Goal: Task Accomplishment & Management: Manage account settings

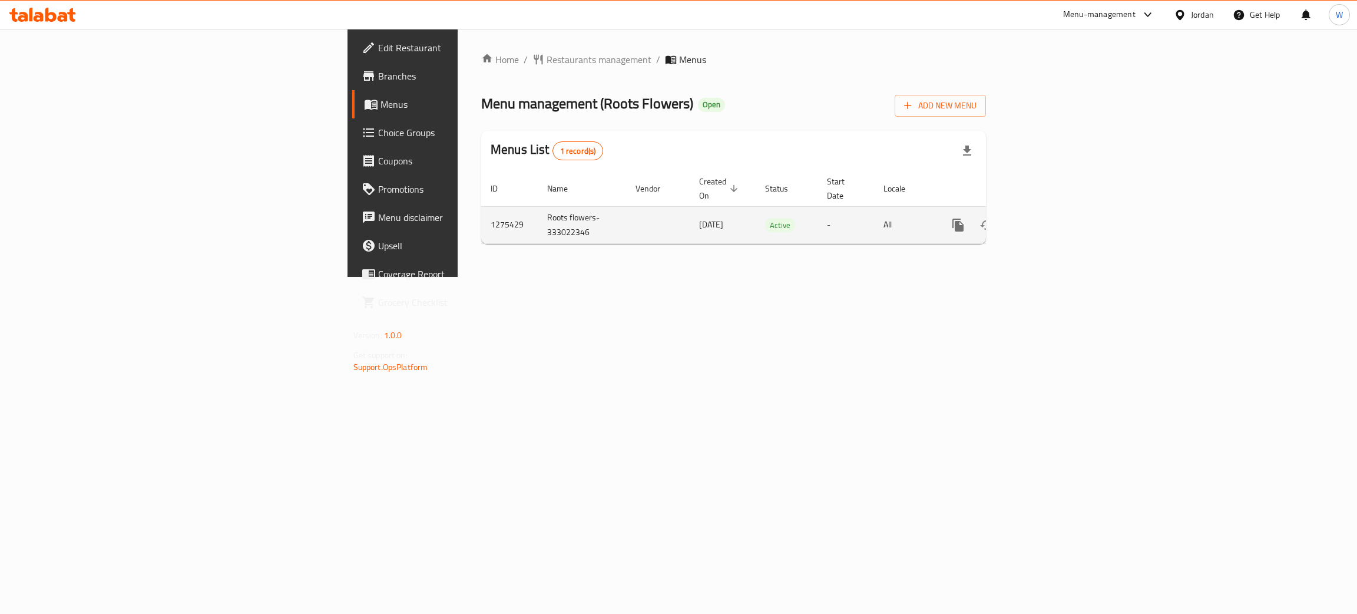
click at [1049, 220] on icon "enhanced table" at bounding box center [1043, 225] width 11 height 11
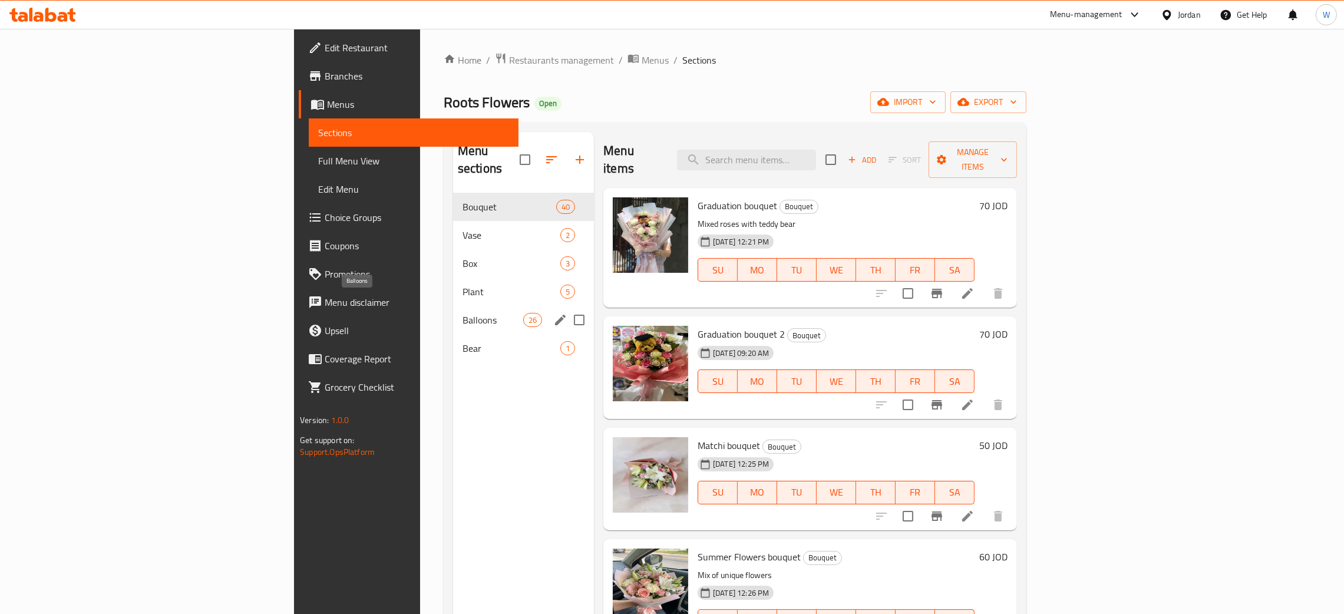
click at [462, 313] on span "Balloons" at bounding box center [492, 320] width 61 height 14
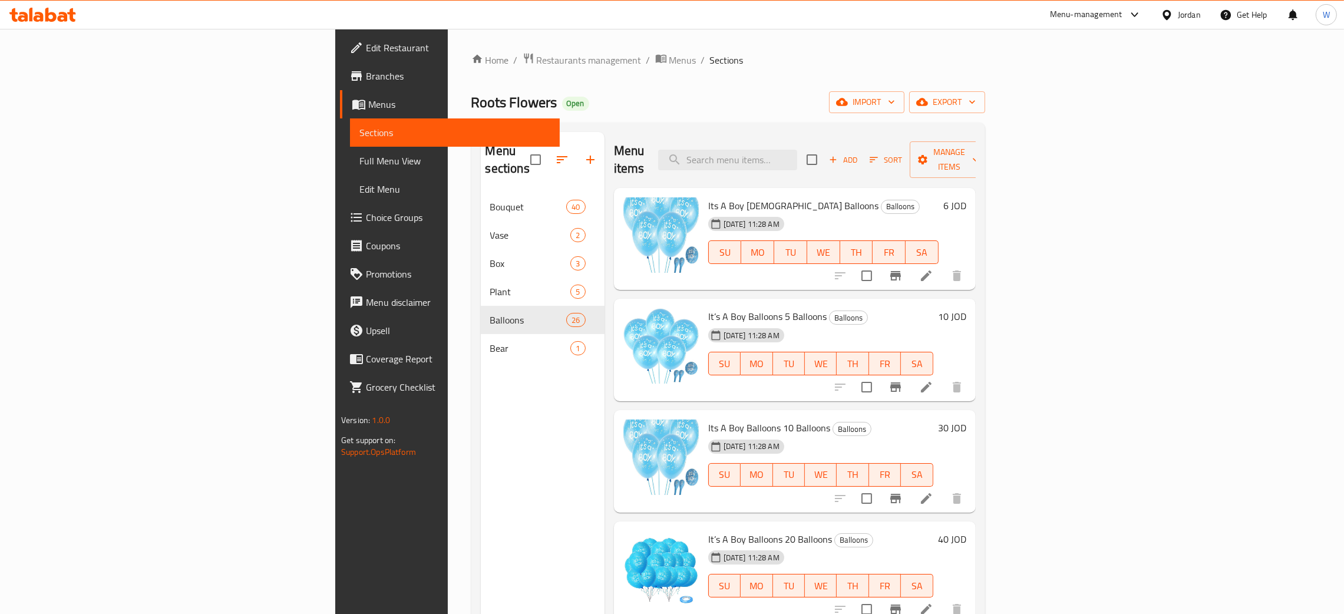
click at [966, 197] on h6 "6 JOD" at bounding box center [954, 205] width 23 height 16
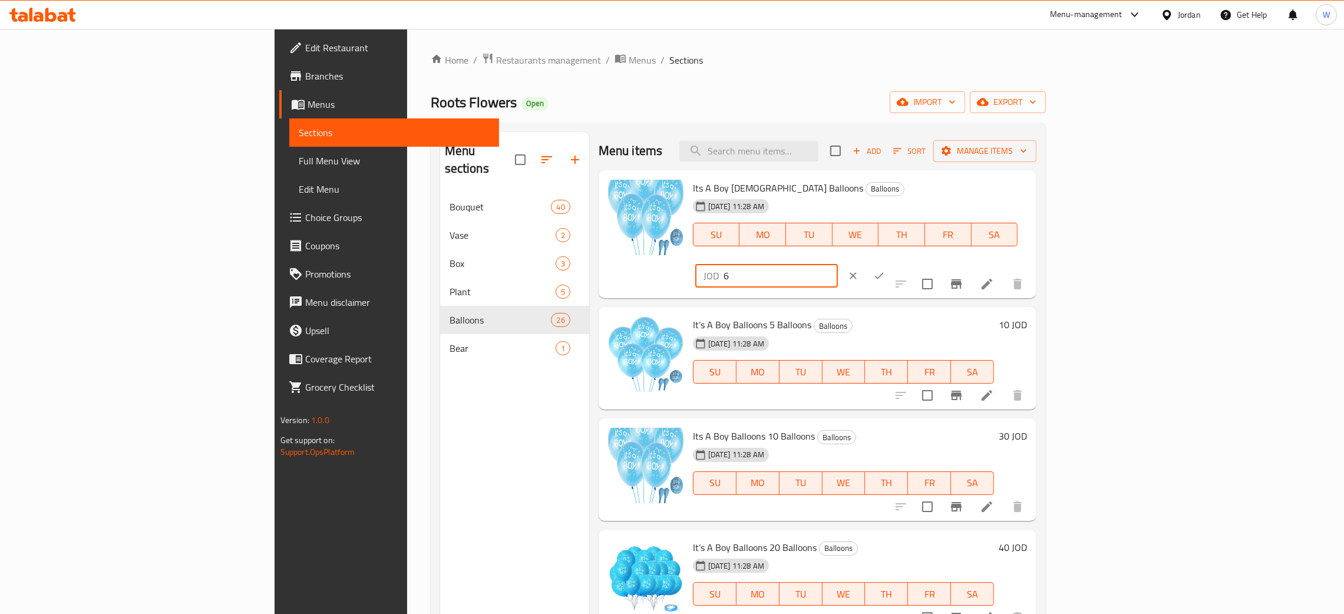
drag, startPoint x: 1168, startPoint y: 193, endPoint x: 1082, endPoint y: 193, distance: 85.4
click at [1031, 191] on div "Its A Boy [DEMOGRAPHIC_DATA] Balloons Balloons [DATE] 11:28 AM SU MO TU WE TH F…" at bounding box center [859, 234] width 343 height 119
type input "7.5"
drag, startPoint x: 1147, startPoint y: 199, endPoint x: 1027, endPoint y: 199, distance: 120.2
click at [1027, 199] on div "Its A Boy [DEMOGRAPHIC_DATA] Balloons Balloons [DATE] 11:28 AM SU MO TU WE TH F…" at bounding box center [859, 234] width 343 height 119
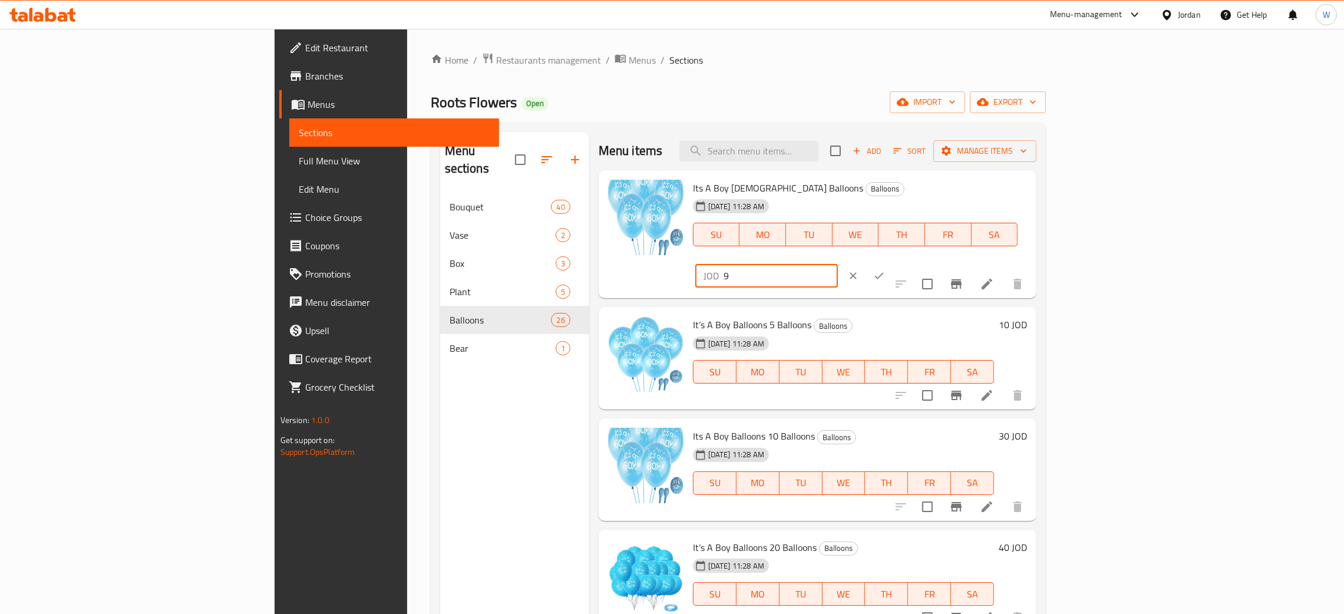
type input "9"
click at [892, 263] on button "ok" at bounding box center [879, 276] width 26 height 26
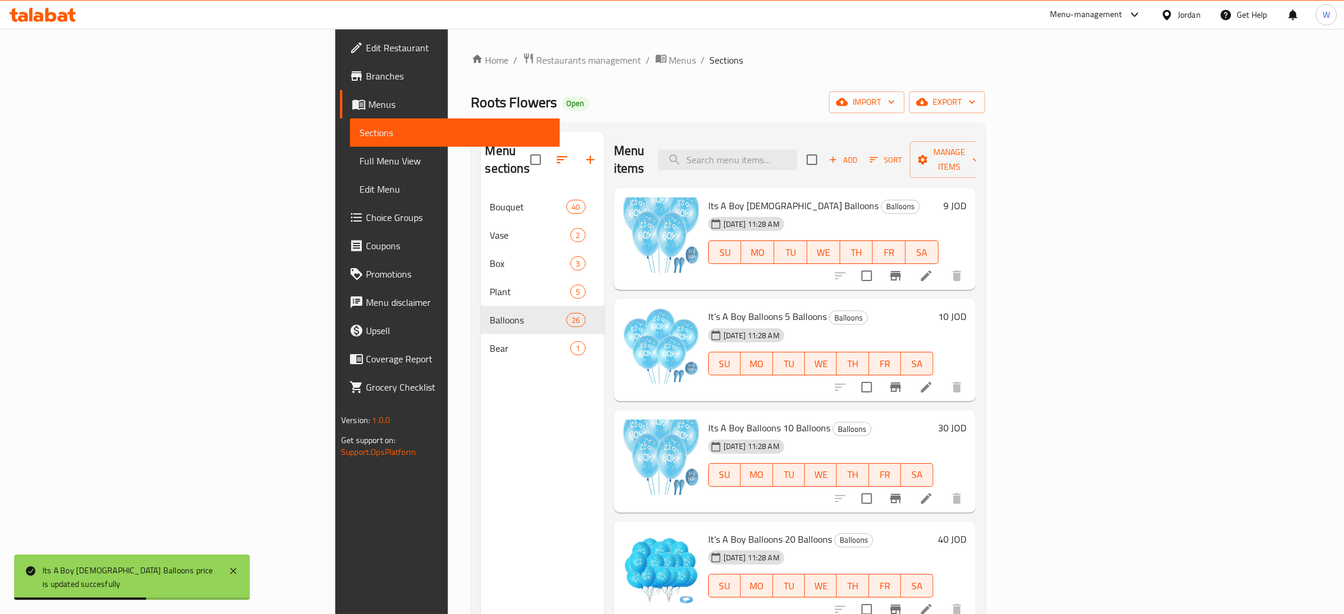
click at [966, 308] on h6 "10 JOD" at bounding box center [952, 316] width 28 height 16
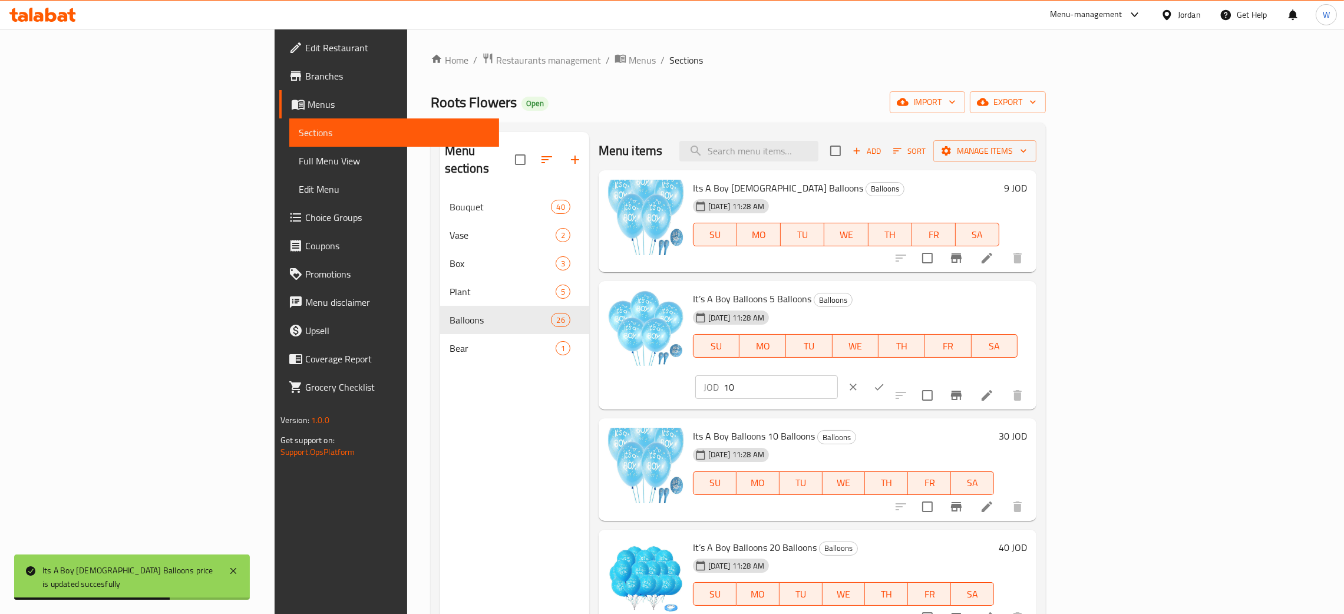
drag, startPoint x: 1178, startPoint y: 307, endPoint x: 981, endPoint y: 296, distance: 196.5
click at [984, 296] on div "It’s A Boy Balloons 5 Balloons Balloons [DATE] 11:28 AM SU MO TU WE TH FR SA JO…" at bounding box center [859, 345] width 343 height 119
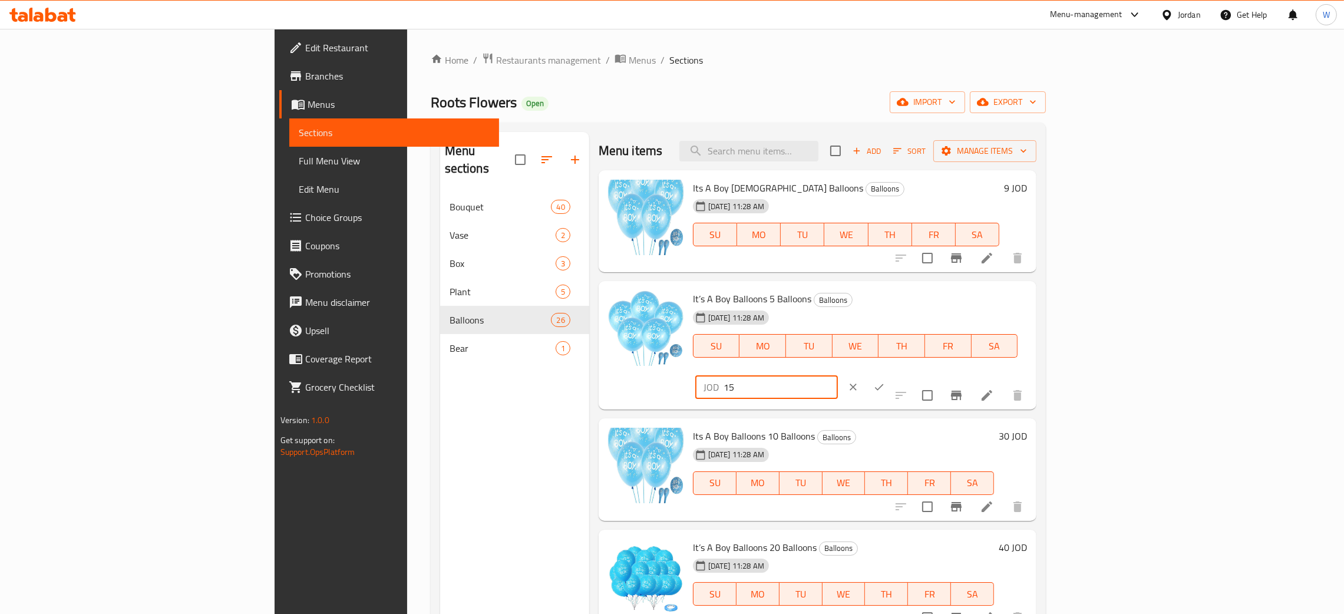
type input "15"
click at [892, 374] on button "ok" at bounding box center [879, 387] width 26 height 26
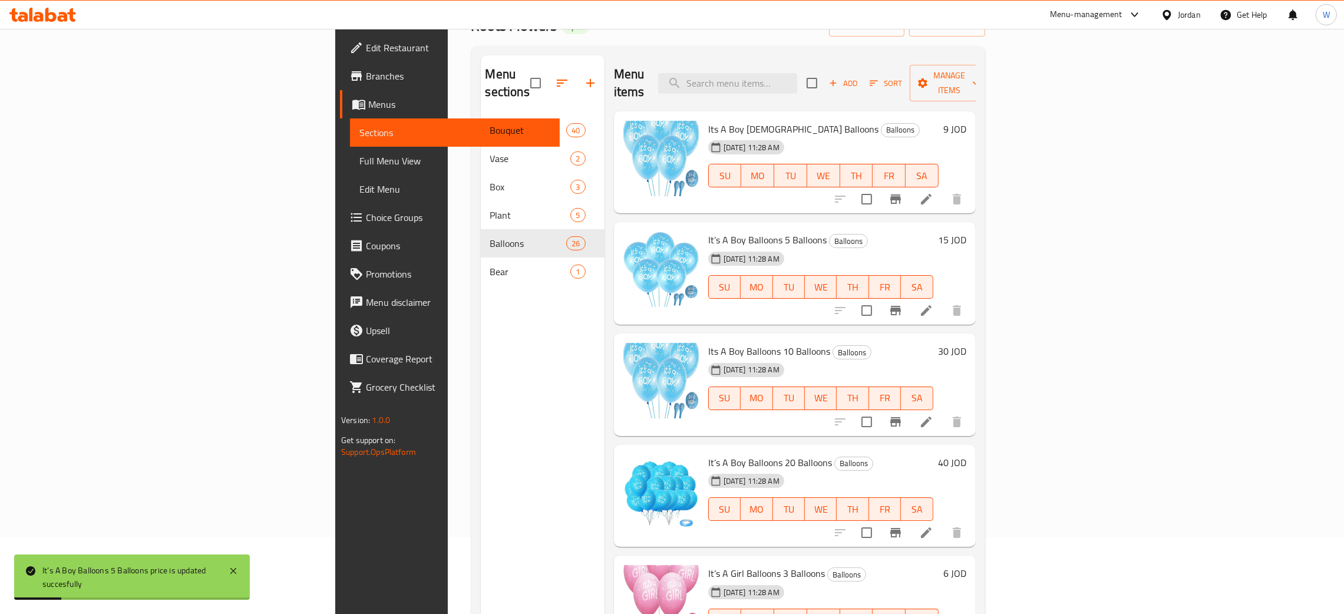
scroll to position [78, 0]
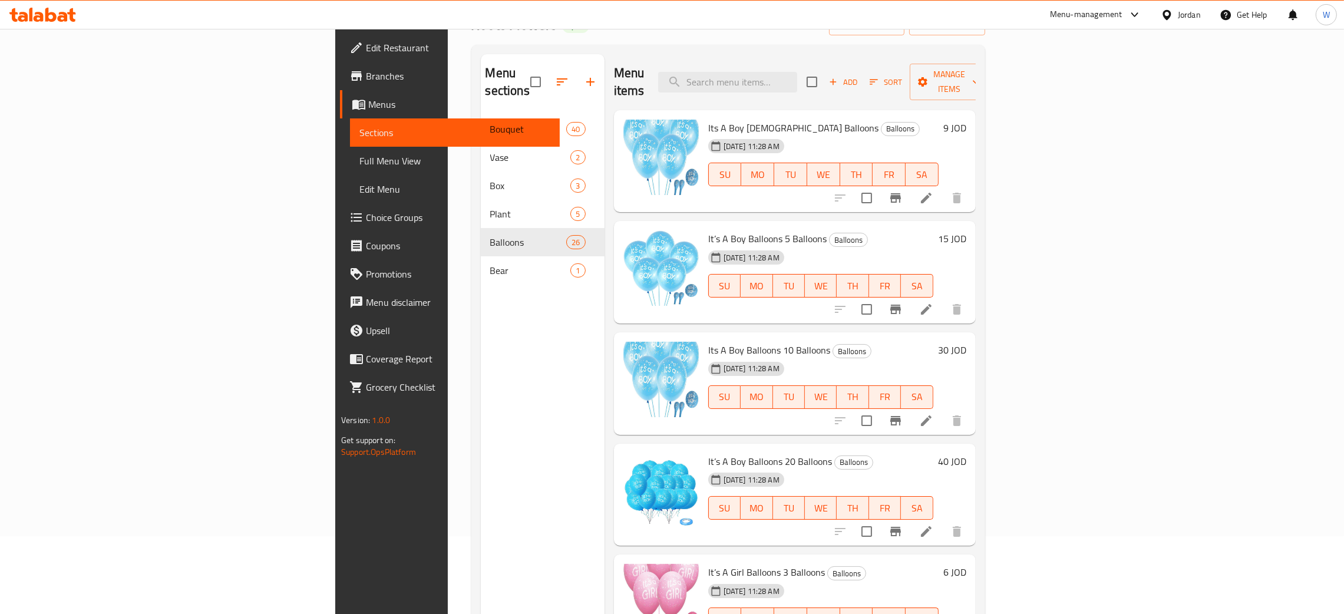
click at [966, 453] on h6 "40 JOD" at bounding box center [952, 461] width 28 height 16
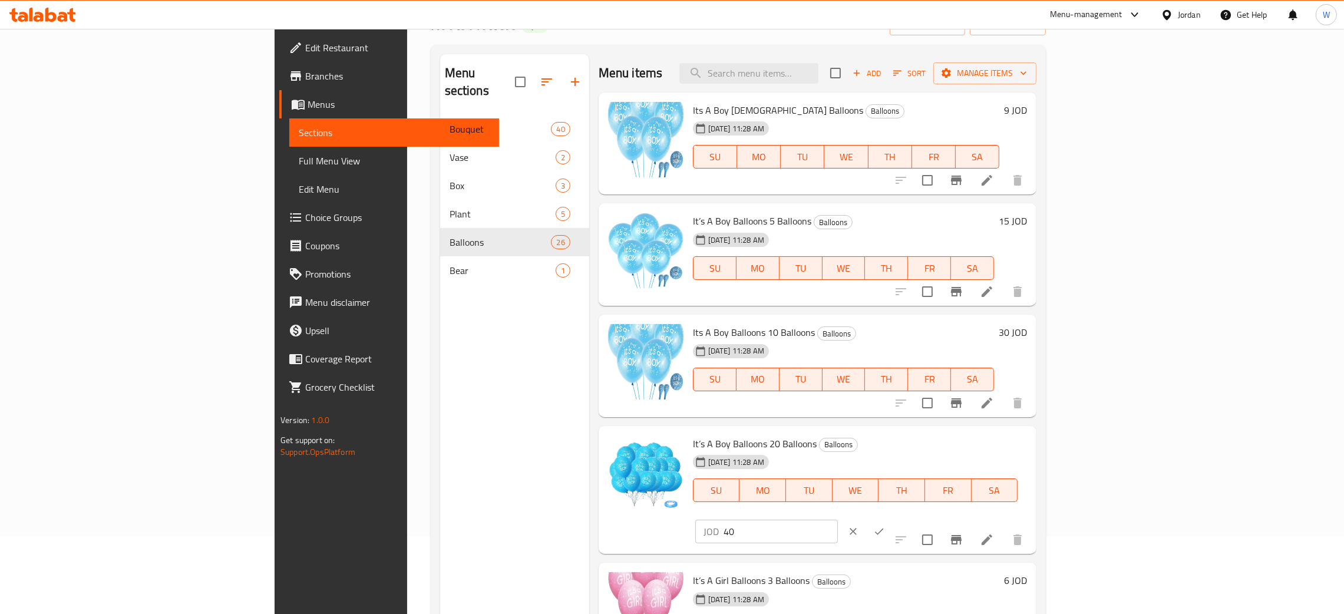
drag, startPoint x: 1006, startPoint y: 447, endPoint x: 974, endPoint y: 441, distance: 32.5
click at [987, 444] on div "It’s A Boy Balloons 20 Balloons Balloons [DATE] 11:28 AM SU MO TU WE TH FR SA J…" at bounding box center [859, 490] width 343 height 119
type input "60"
click at [884, 528] on icon "ok" at bounding box center [879, 531] width 9 height 6
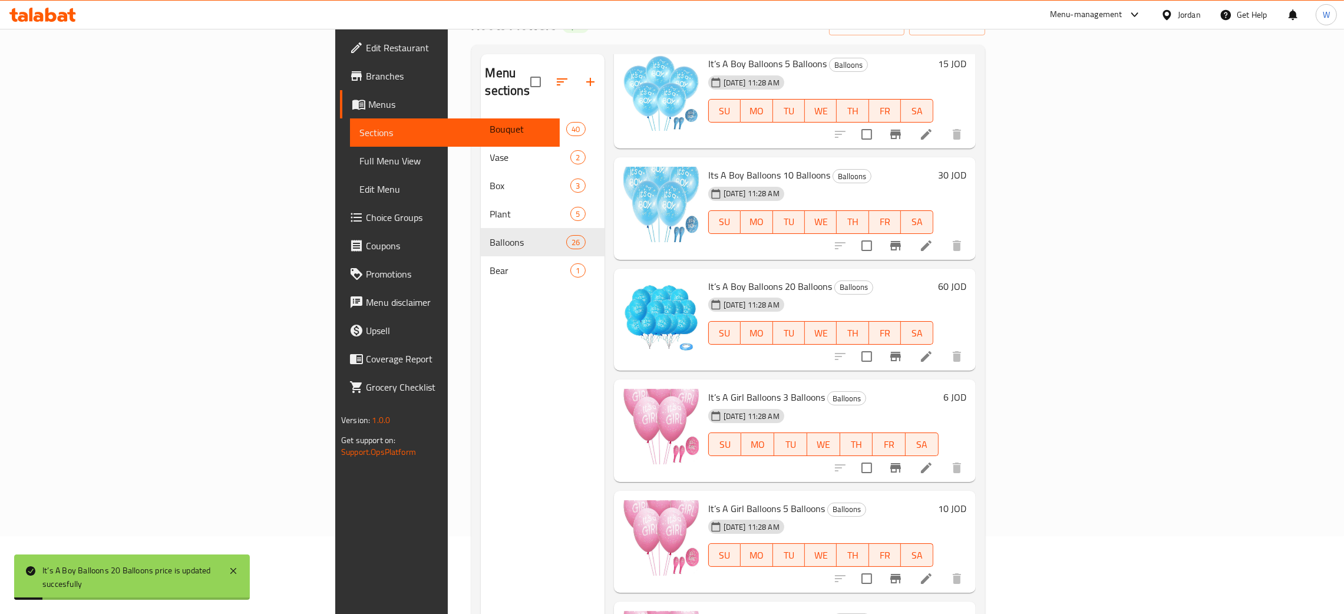
scroll to position [177, 0]
click at [966, 388] on div "6 JOD" at bounding box center [952, 429] width 28 height 84
click at [966, 387] on h6 "6 JOD" at bounding box center [954, 395] width 23 height 16
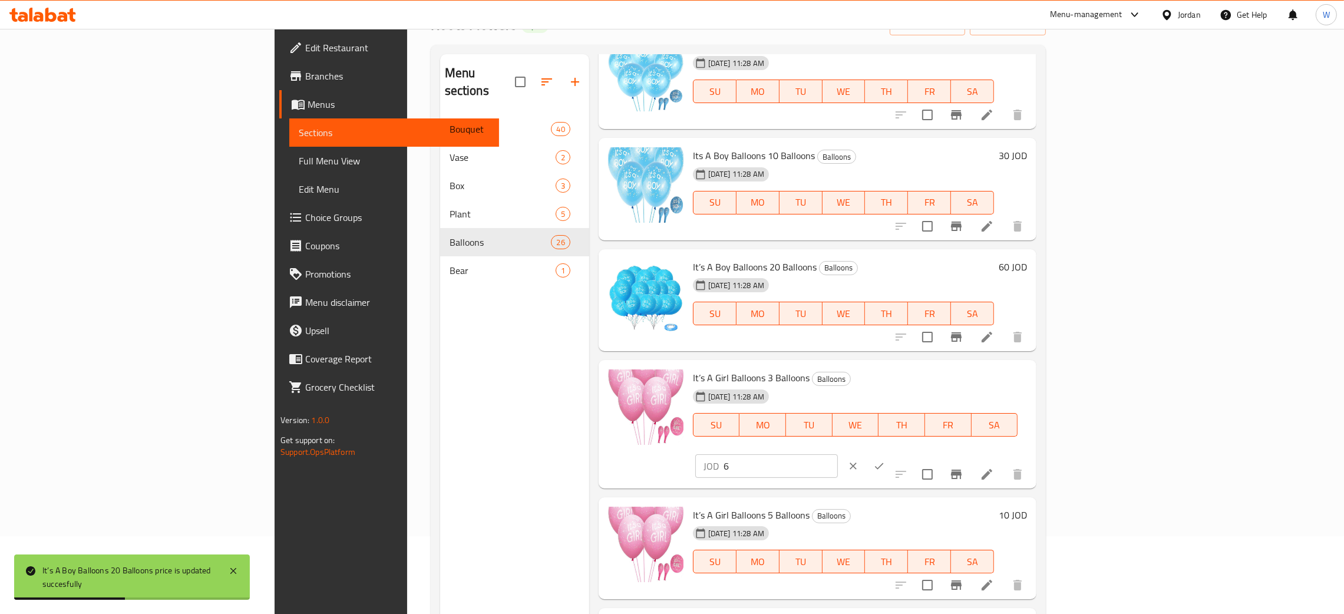
drag, startPoint x: 1092, startPoint y: 383, endPoint x: 890, endPoint y: 373, distance: 201.7
click at [937, 383] on div "It’s A Girl Balloons 3 Balloons Balloons [DATE] 11:28 AM SU MO TU WE TH FR SA J…" at bounding box center [859, 424] width 343 height 119
type input "9"
click at [885, 460] on icon "ok" at bounding box center [879, 466] width 12 height 12
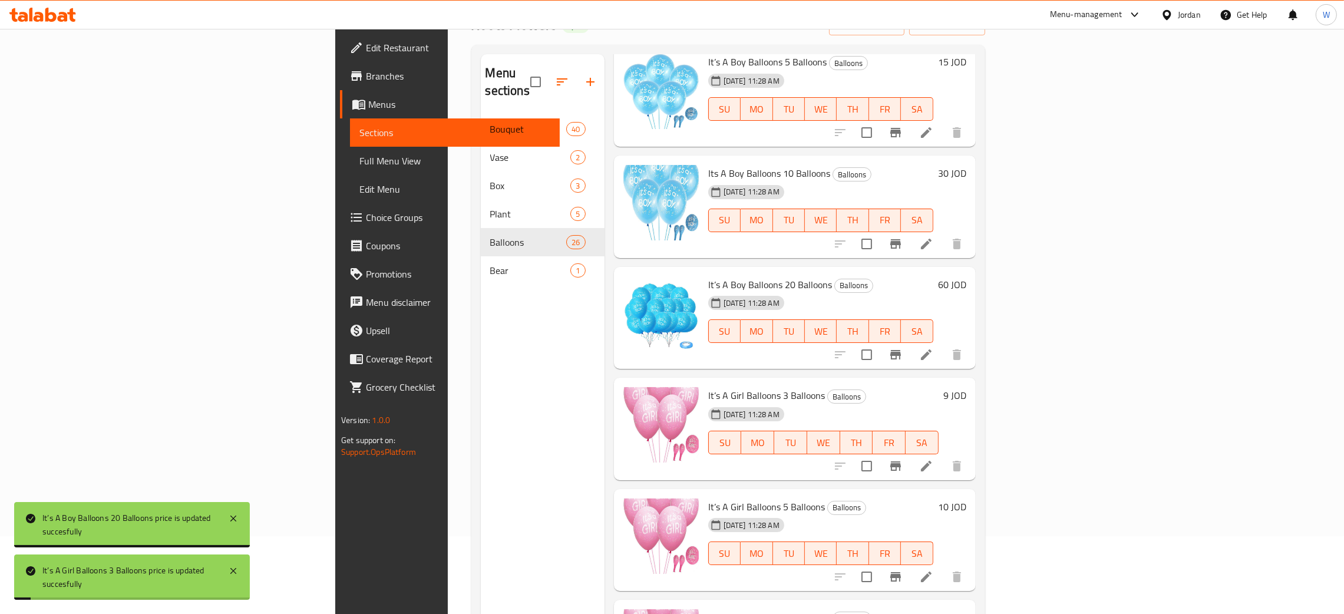
click at [966, 498] on h6 "10 JOD" at bounding box center [952, 506] width 28 height 16
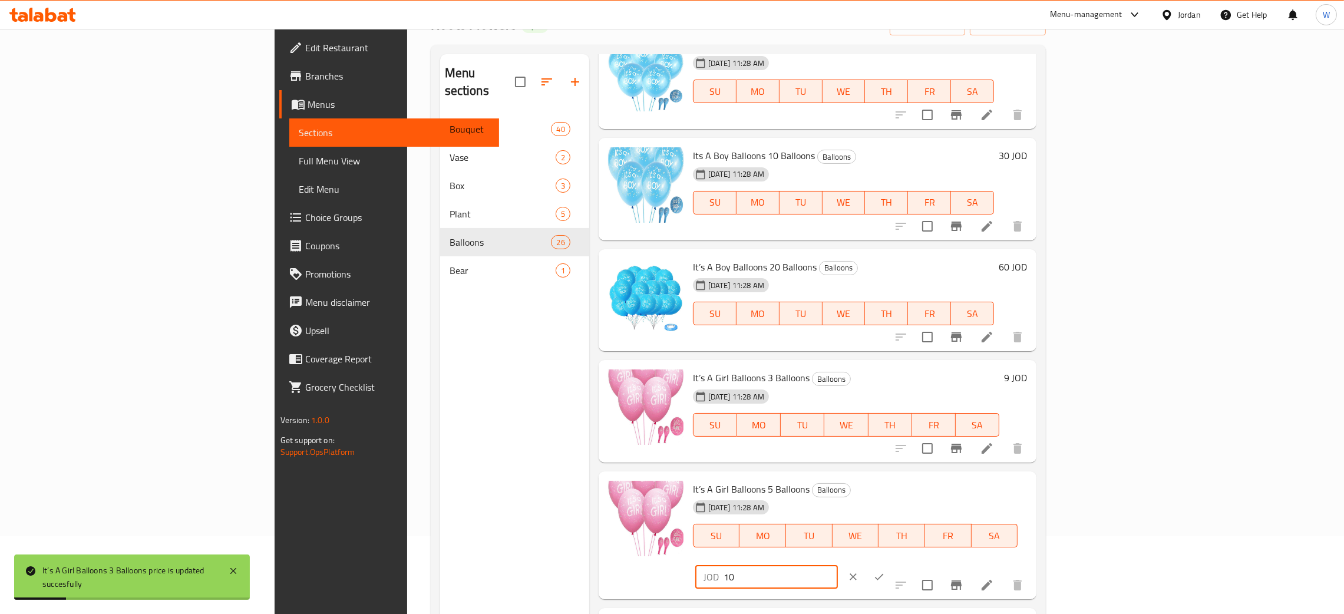
drag, startPoint x: 1155, startPoint y: 491, endPoint x: 994, endPoint y: 493, distance: 160.8
click at [1006, 493] on div "It’s A Girl Balloons 5 Balloons Balloons [DATE] 11:28 AM SU MO TU WE TH FR SA J…" at bounding box center [859, 535] width 343 height 119
type input "15"
click at [892, 564] on button "ok" at bounding box center [879, 577] width 26 height 26
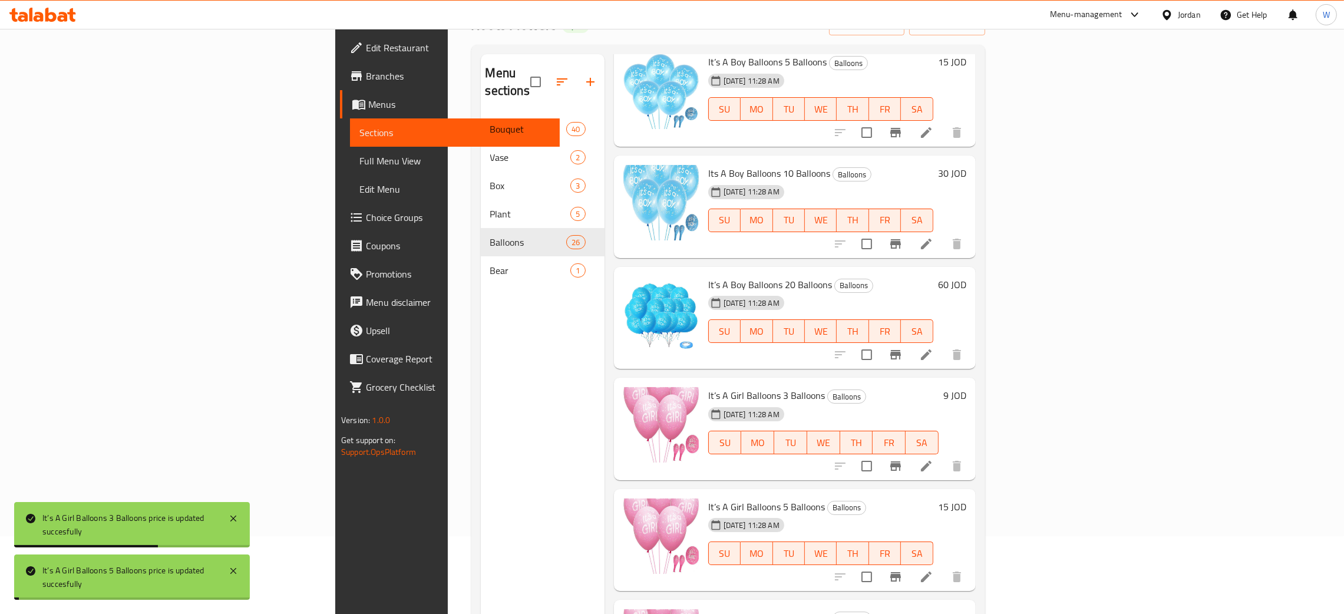
scroll to position [264, 0]
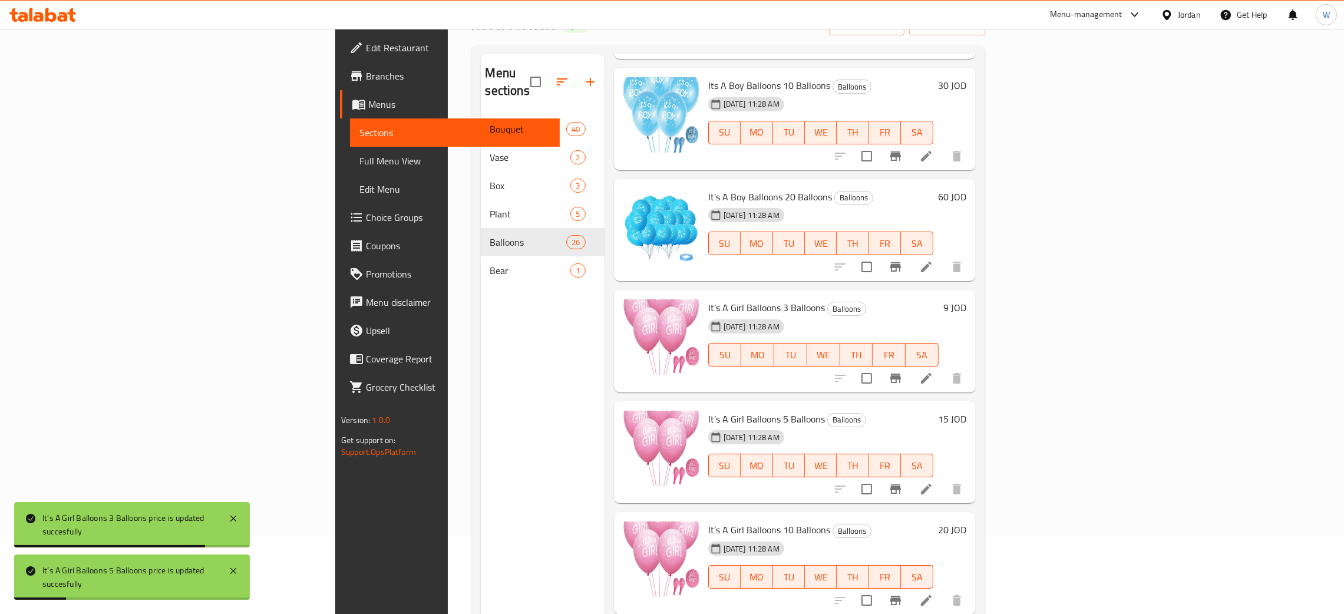
click at [966, 521] on h6 "20 JOD" at bounding box center [952, 529] width 28 height 16
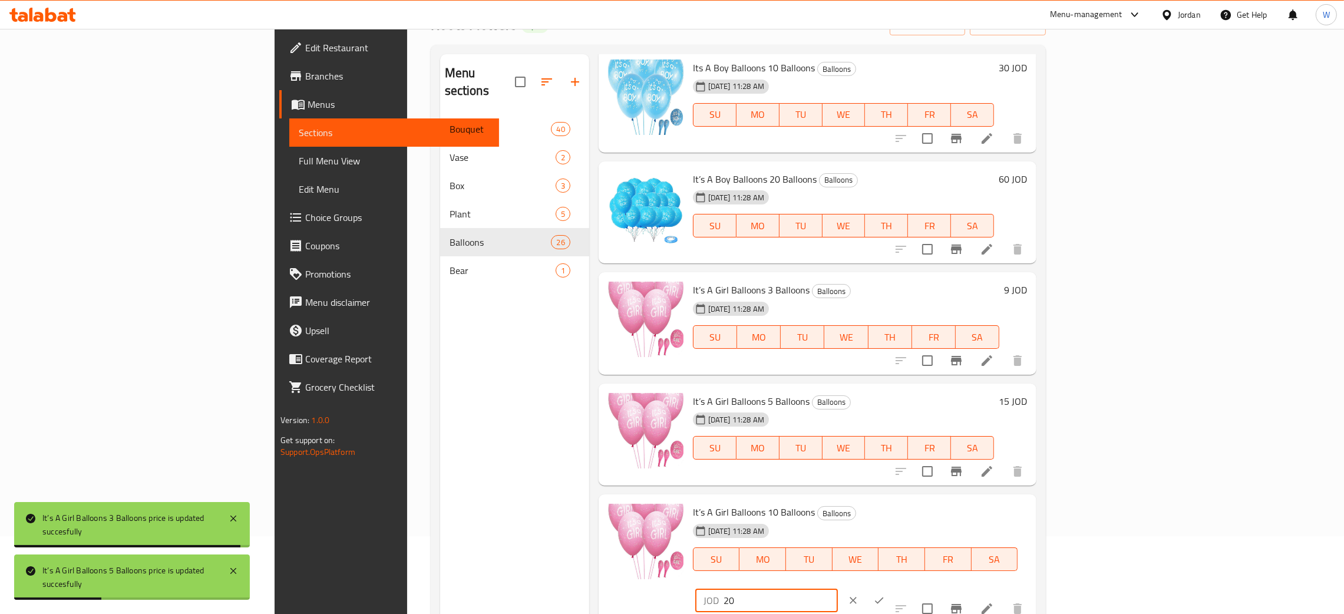
drag, startPoint x: 1126, startPoint y: 512, endPoint x: 1082, endPoint y: 508, distance: 44.4
click at [1031, 508] on div "It’s A Girl Balloons 10 Balloons Balloons [DATE] 11:28 AM SU MO TU WE TH FR SA …" at bounding box center [859, 558] width 343 height 119
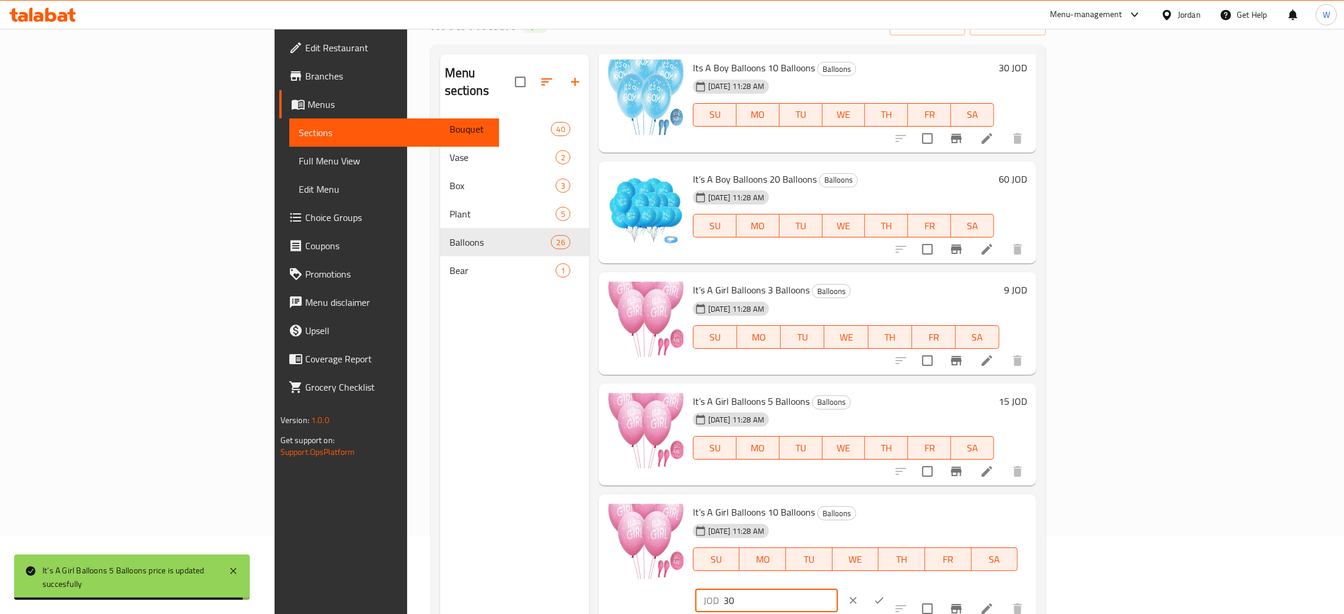
type input "30"
click at [892, 587] on button "ok" at bounding box center [879, 600] width 26 height 26
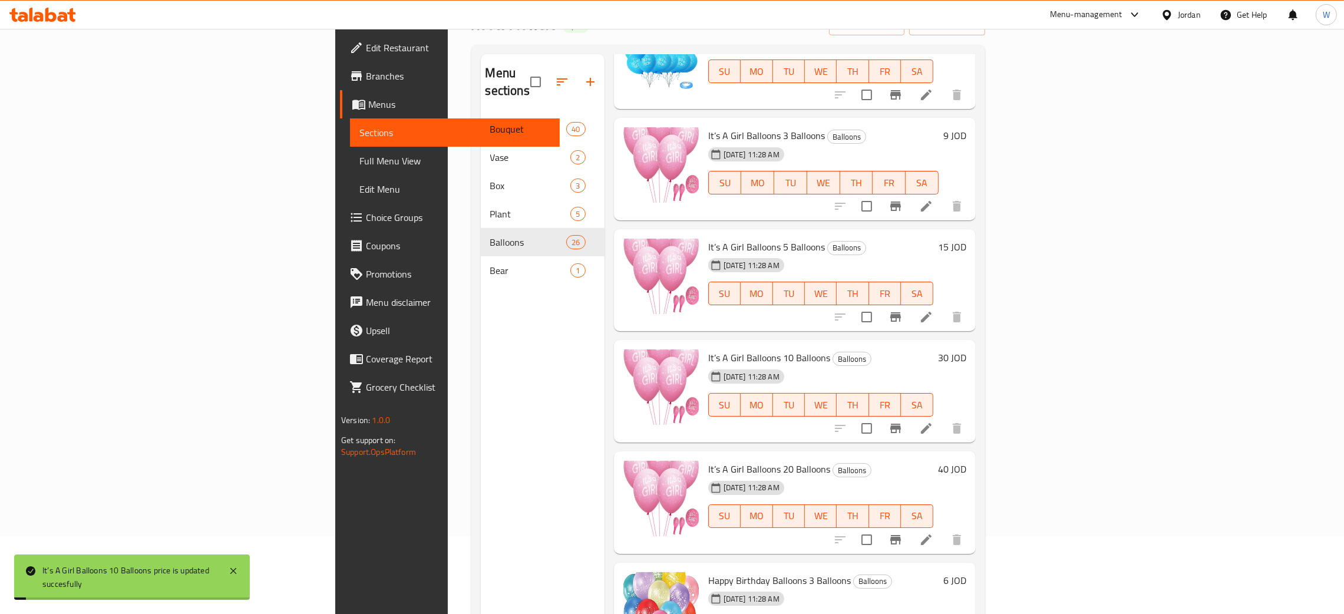
scroll to position [619, 0]
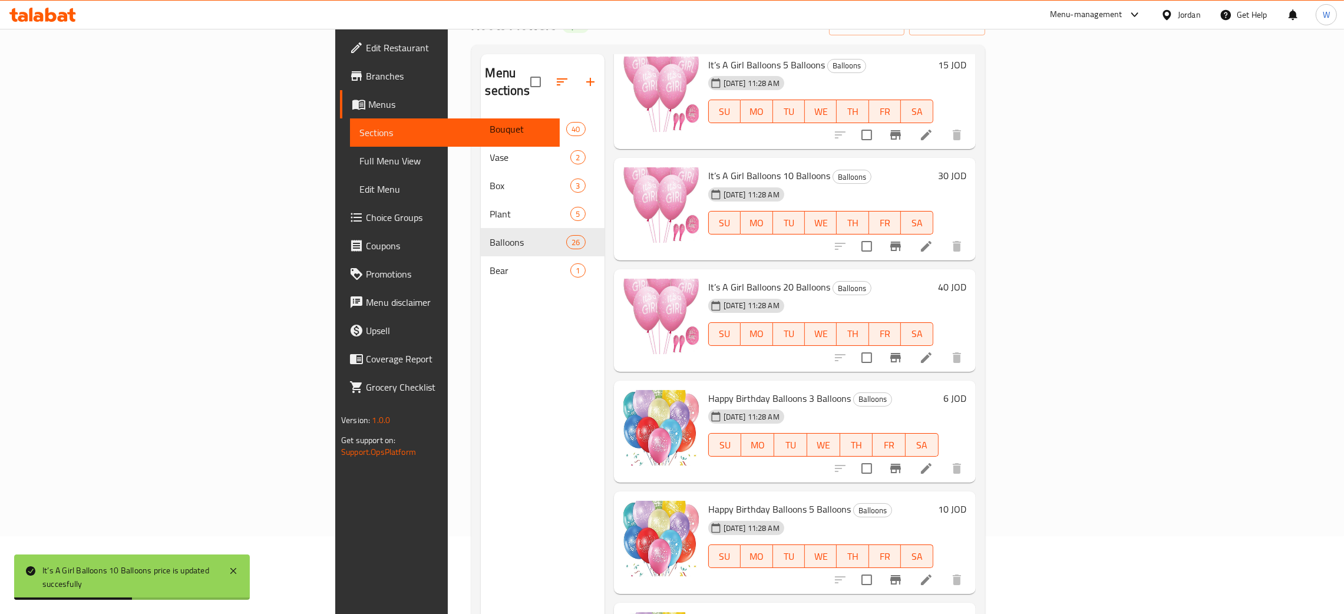
click at [966, 279] on h6 "40 JOD" at bounding box center [952, 287] width 28 height 16
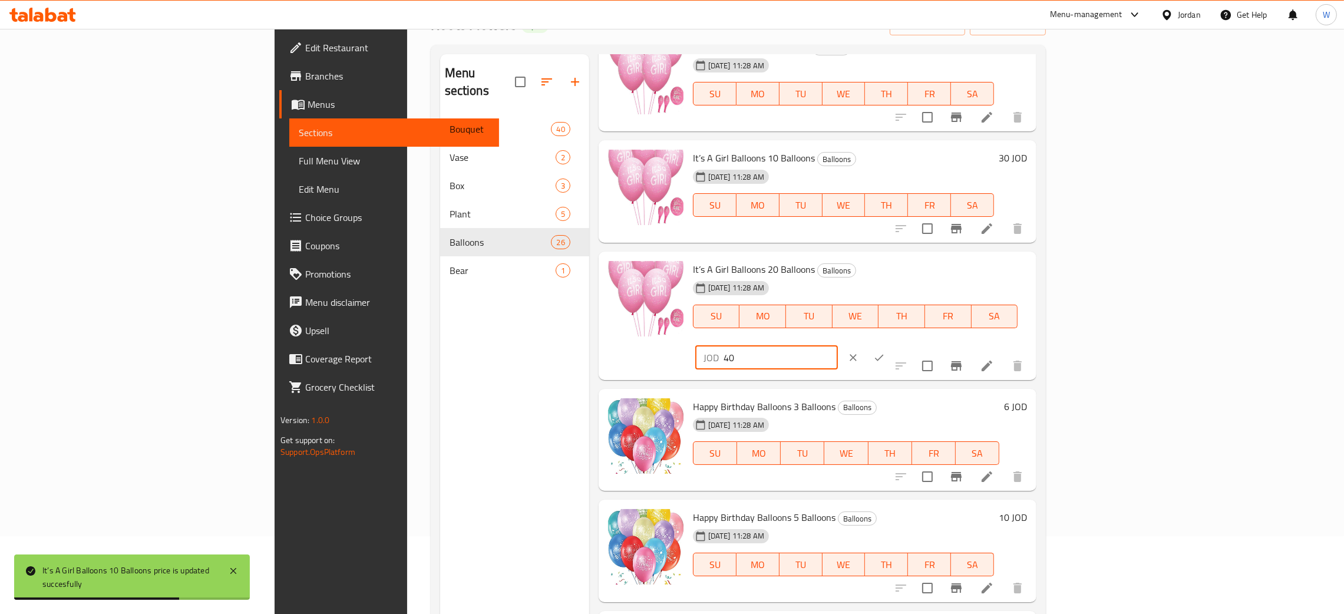
drag, startPoint x: 1148, startPoint y: 279, endPoint x: 1063, endPoint y: 268, distance: 86.1
click at [1031, 270] on div "It’s A Girl Balloons 20 Balloons Balloons [DATE] 11:28 AM SU MO TU WE TH FR SA …" at bounding box center [859, 315] width 343 height 119
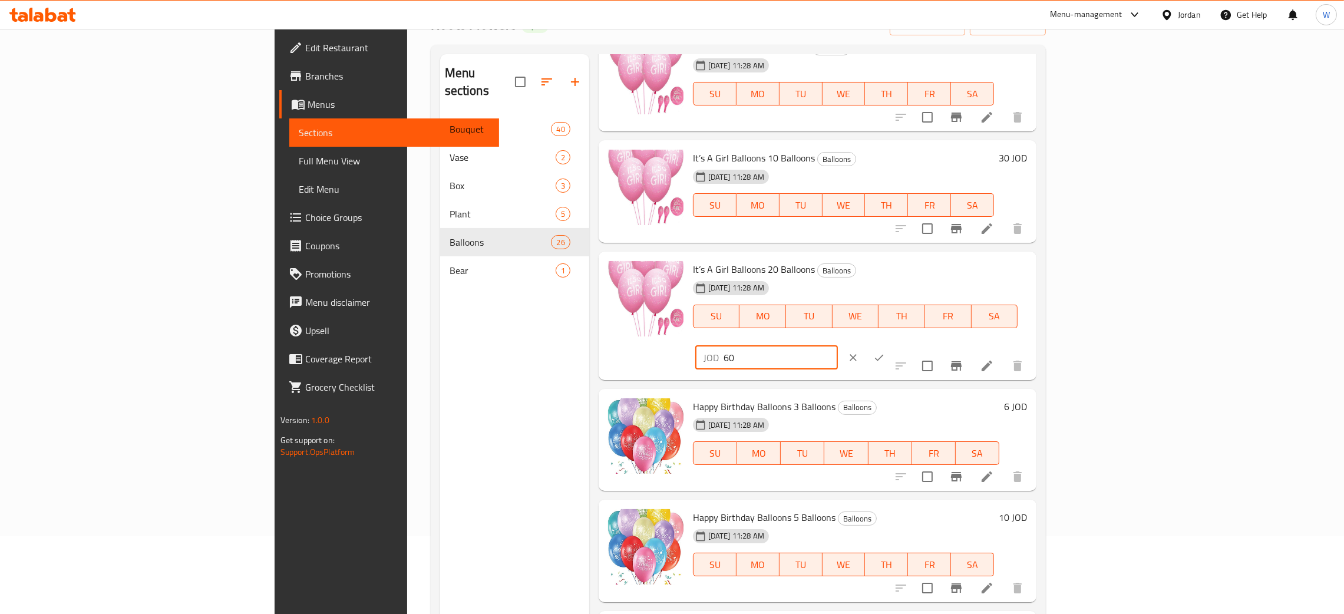
type input "60"
click at [892, 345] on button "ok" at bounding box center [879, 358] width 26 height 26
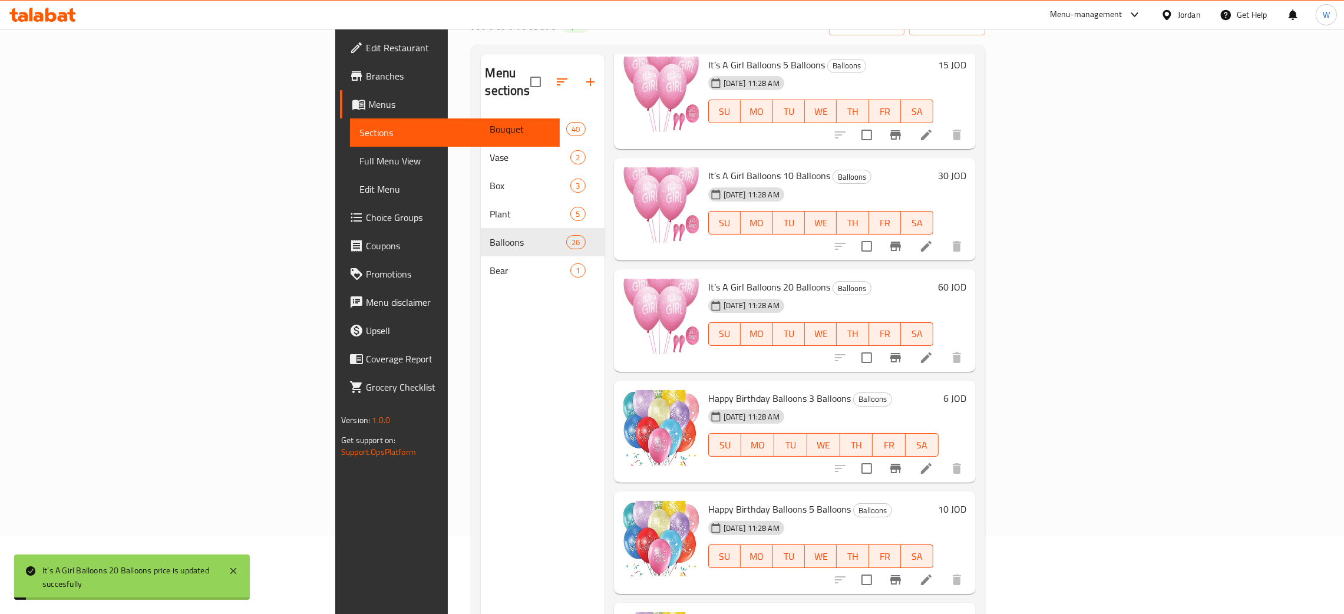
click at [966, 390] on h6 "6 JOD" at bounding box center [954, 398] width 23 height 16
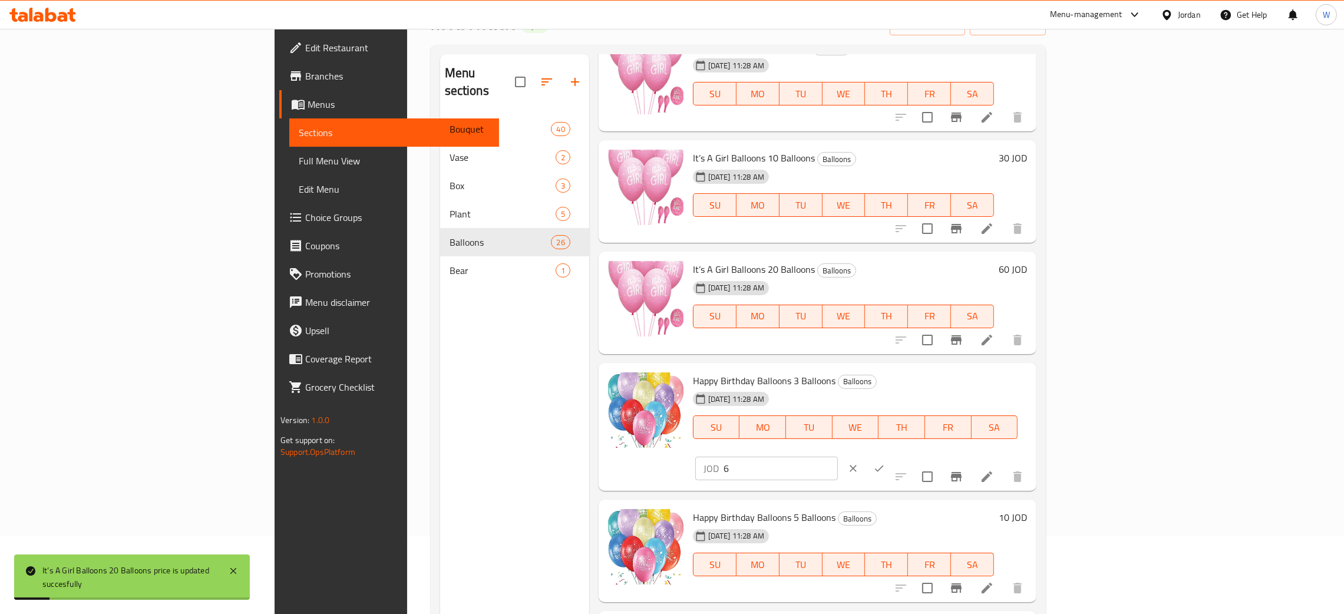
click at [968, 384] on div "Happy Birthday Balloons 3 Balloons Balloons [DATE] 11:28 AM SU MO TU WE TH FR S…" at bounding box center [859, 427] width 343 height 119
type input "9"
click at [885, 462] on icon "ok" at bounding box center [879, 468] width 12 height 12
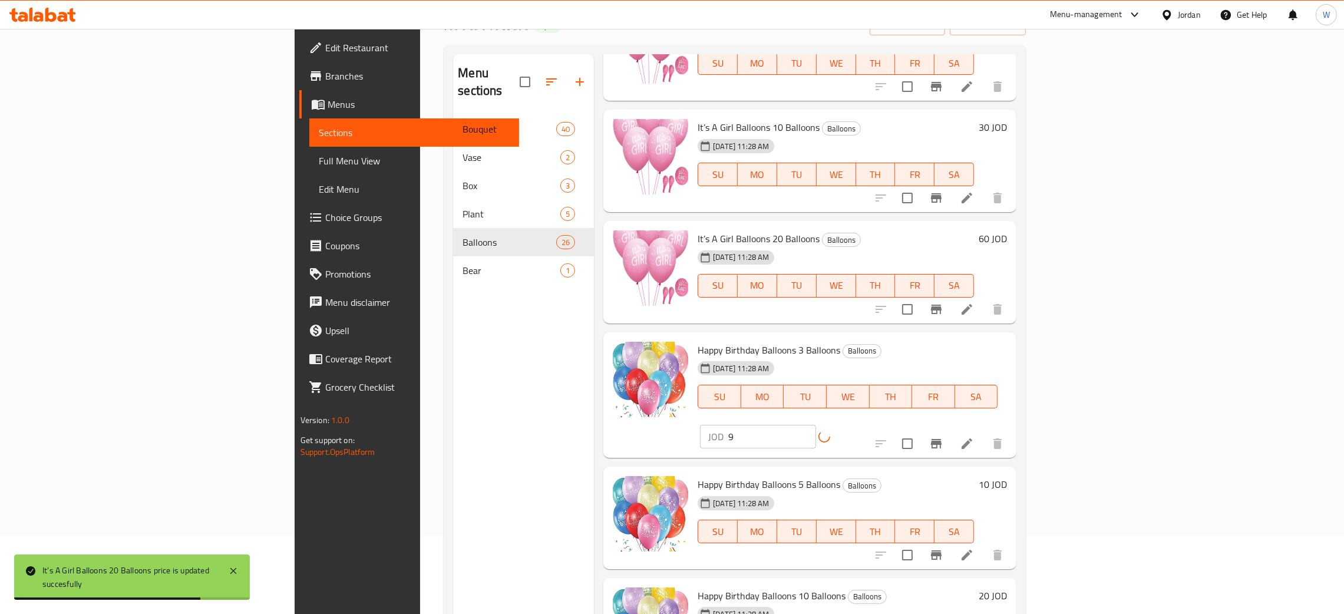
scroll to position [707, 0]
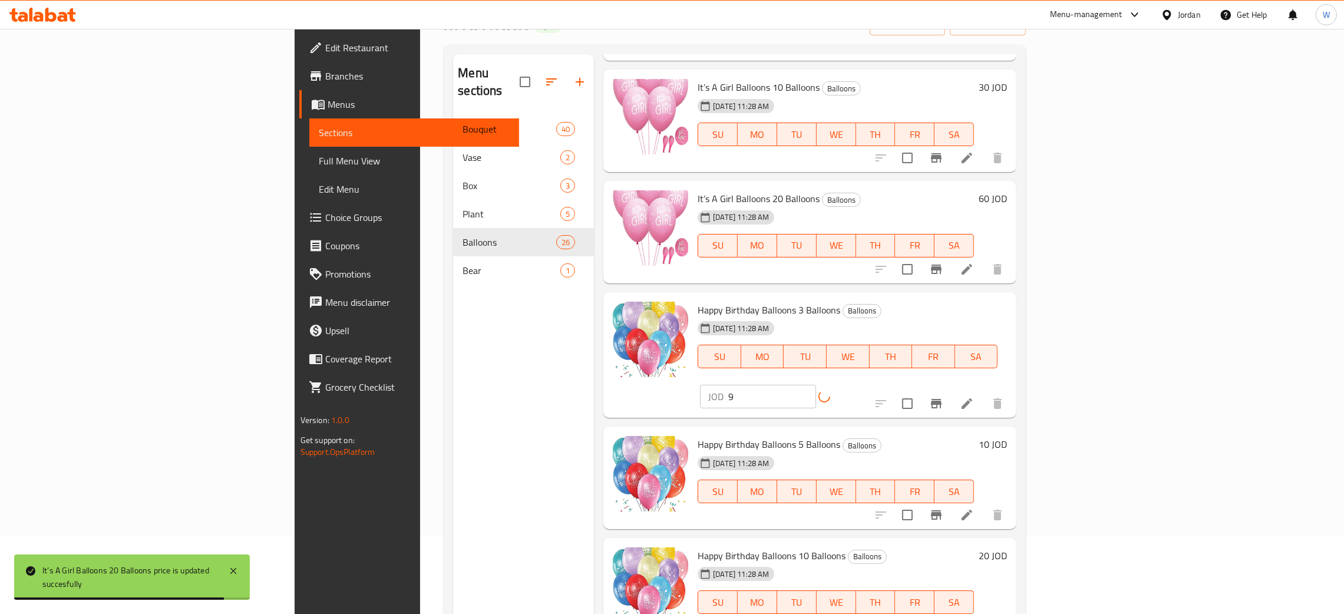
click at [1007, 436] on h6 "10 JOD" at bounding box center [992, 444] width 28 height 16
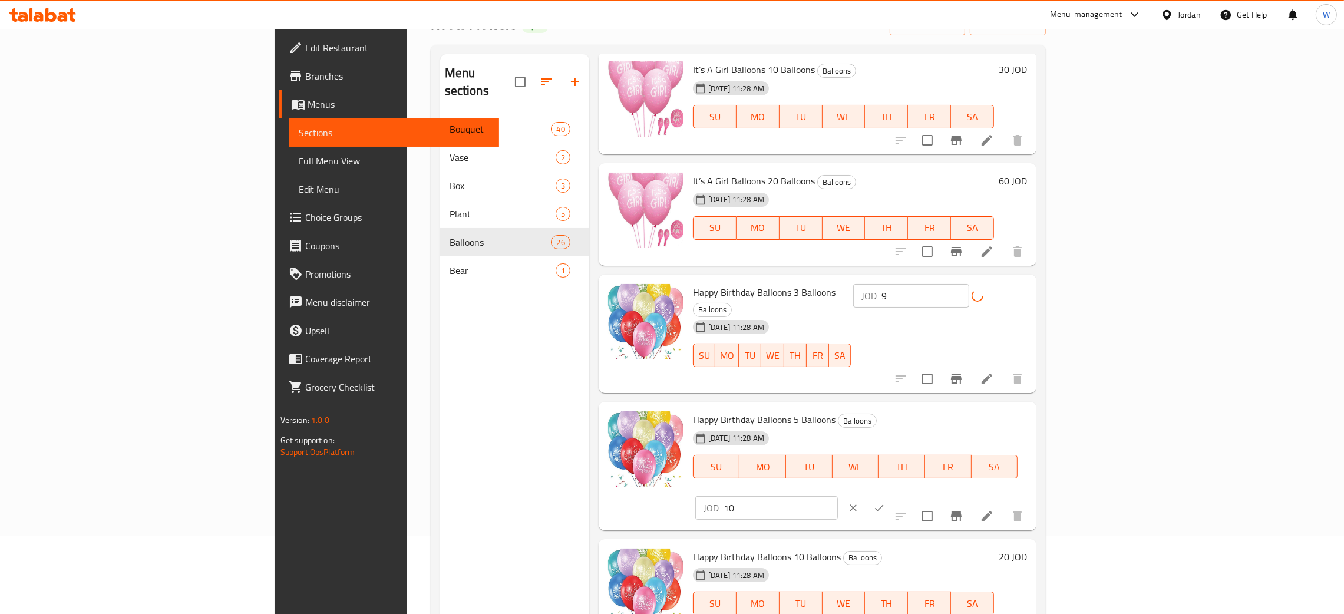
click at [1031, 406] on div "Happy Birthday Balloons 5 Balloons Balloons [DATE] 11:28 AM SU MO TU WE TH FR S…" at bounding box center [859, 465] width 343 height 119
type input "15"
click at [885, 502] on icon "ok" at bounding box center [879, 508] width 12 height 12
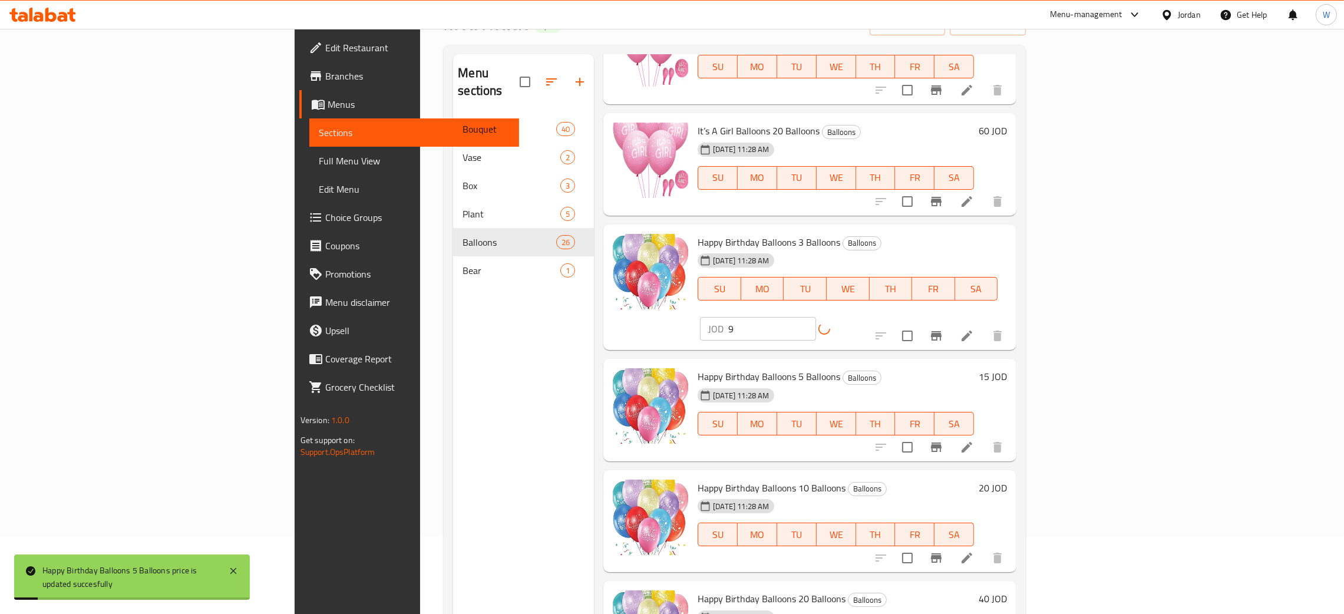
scroll to position [795, 0]
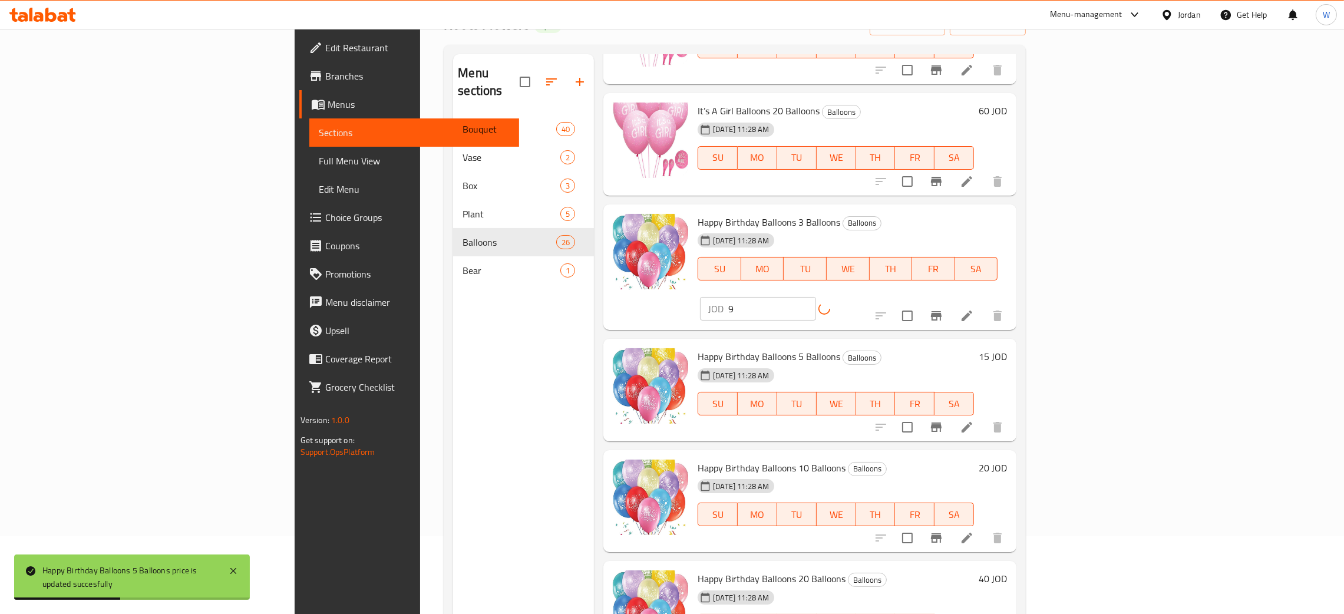
click at [1007, 459] on h6 "20 JOD" at bounding box center [992, 467] width 28 height 16
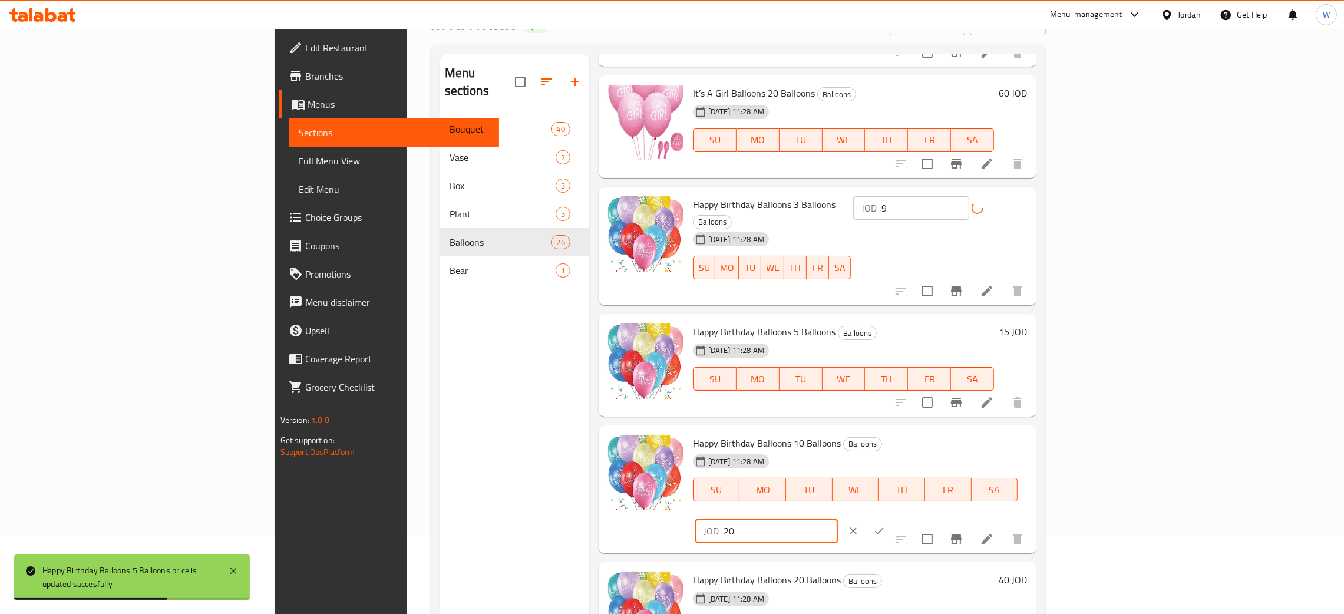
drag, startPoint x: 1092, startPoint y: 432, endPoint x: 1068, endPoint y: 430, distance: 23.7
click at [1031, 430] on div "Happy Birthday Balloons 10 Balloons Balloons [DATE] 11:28 AM SU MO TU WE TH FR …" at bounding box center [859, 489] width 343 height 119
drag, startPoint x: 1165, startPoint y: 432, endPoint x: 1041, endPoint y: 414, distance: 125.7
click at [1031, 430] on div "Happy Birthday Balloons 10 Balloons Balloons [DATE] 11:28 AM SU MO TU WE TH FR …" at bounding box center [859, 489] width 343 height 119
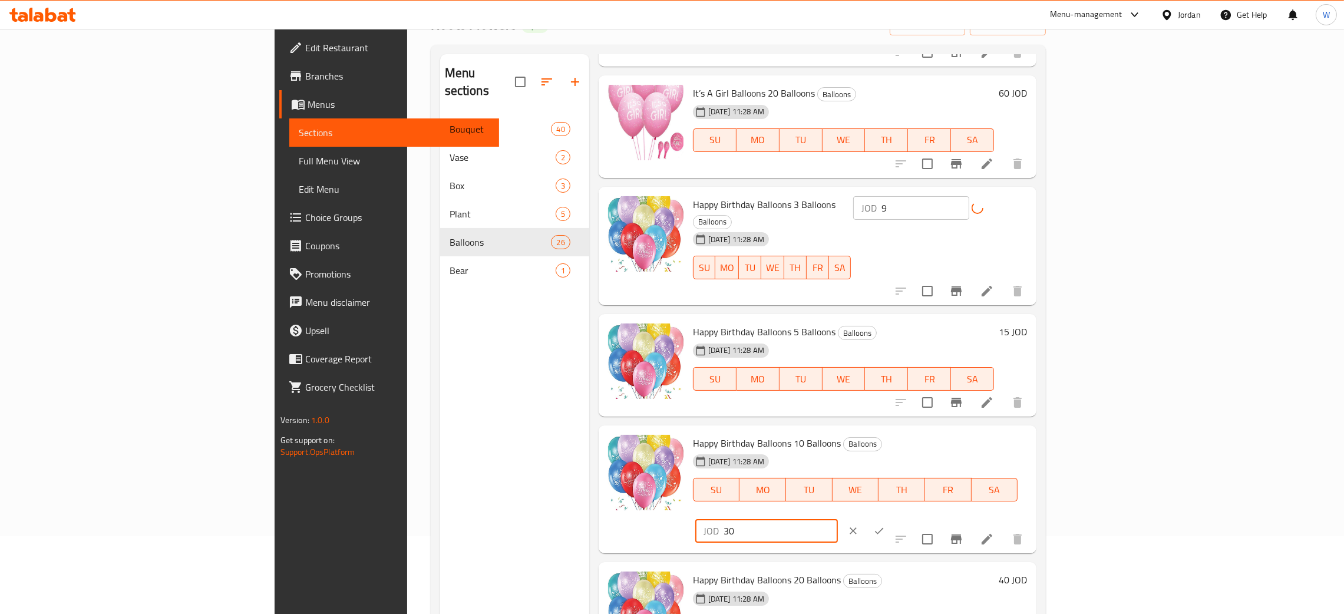
type input "30"
click at [892, 518] on button "ok" at bounding box center [879, 531] width 26 height 26
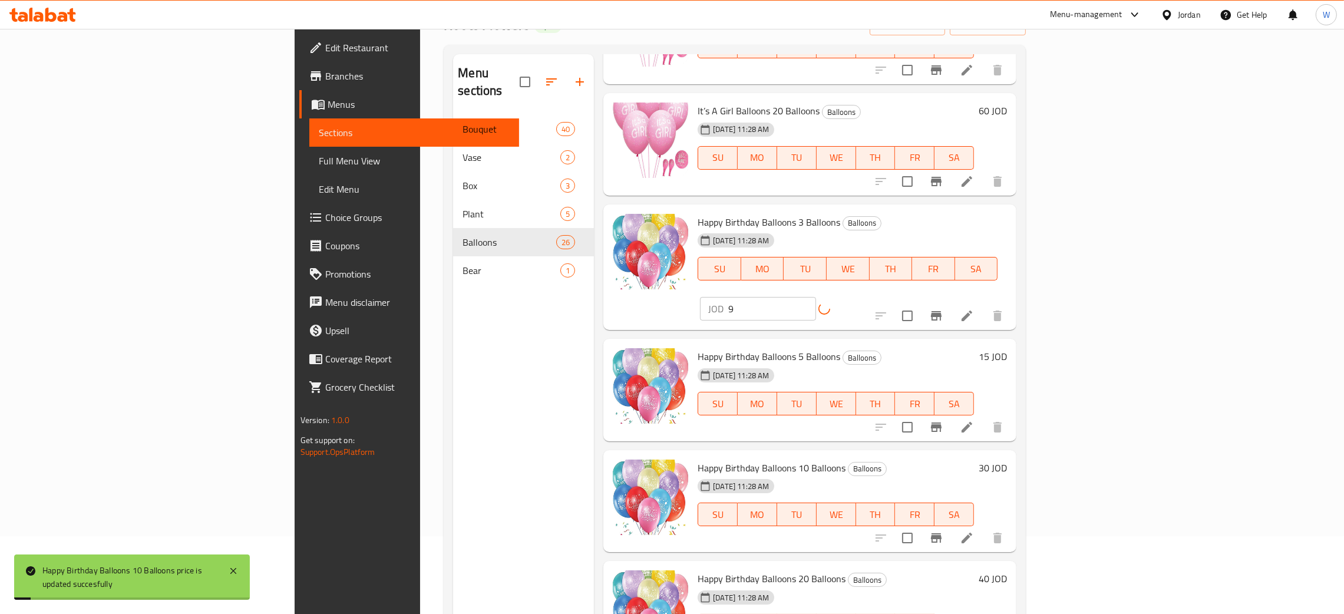
scroll to position [971, 0]
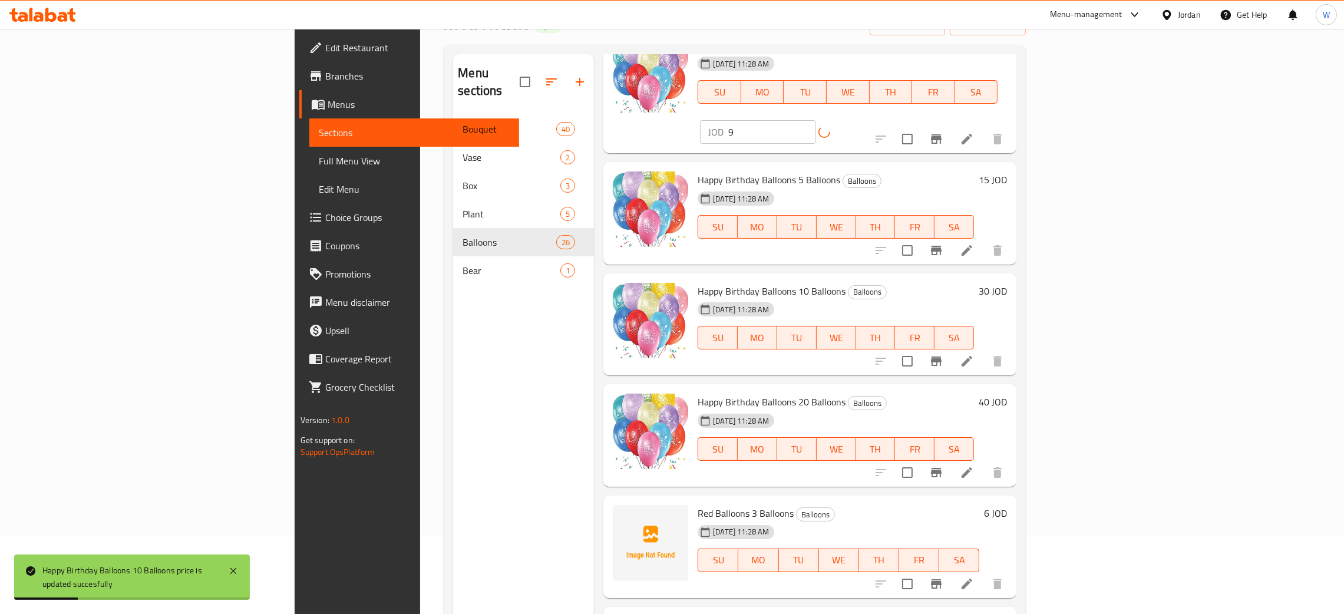
click at [1007, 393] on h6 "40 JOD" at bounding box center [992, 401] width 28 height 16
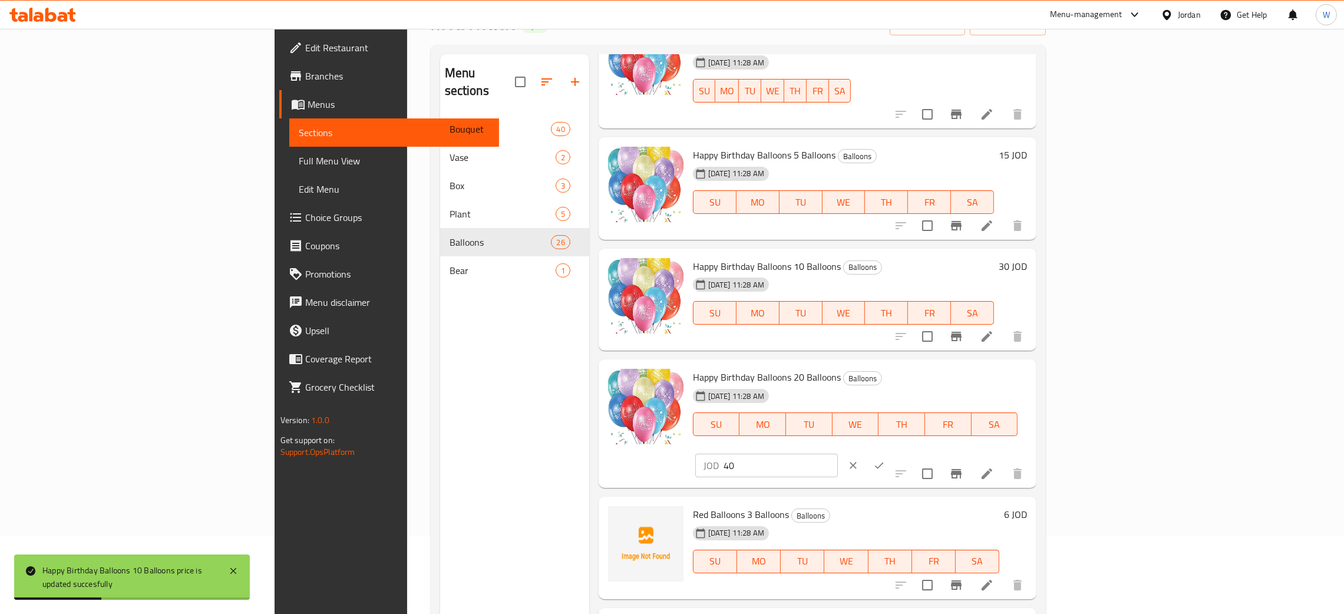
drag, startPoint x: 1170, startPoint y: 365, endPoint x: 1024, endPoint y: 360, distance: 146.8
click at [1026, 364] on div "Happy Birthday Balloons 20 Balloons Balloons [DATE] 11:28 AM SU MO TU WE TH FR …" at bounding box center [859, 423] width 343 height 119
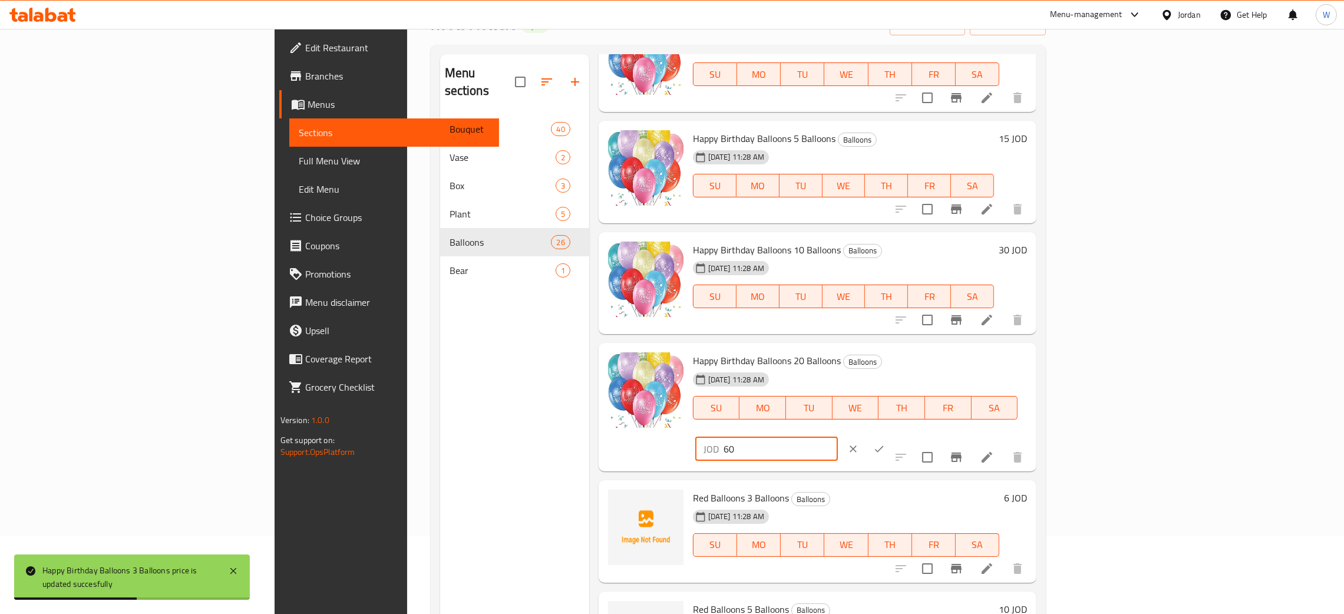
type input "60"
click at [885, 443] on icon "ok" at bounding box center [879, 449] width 12 height 12
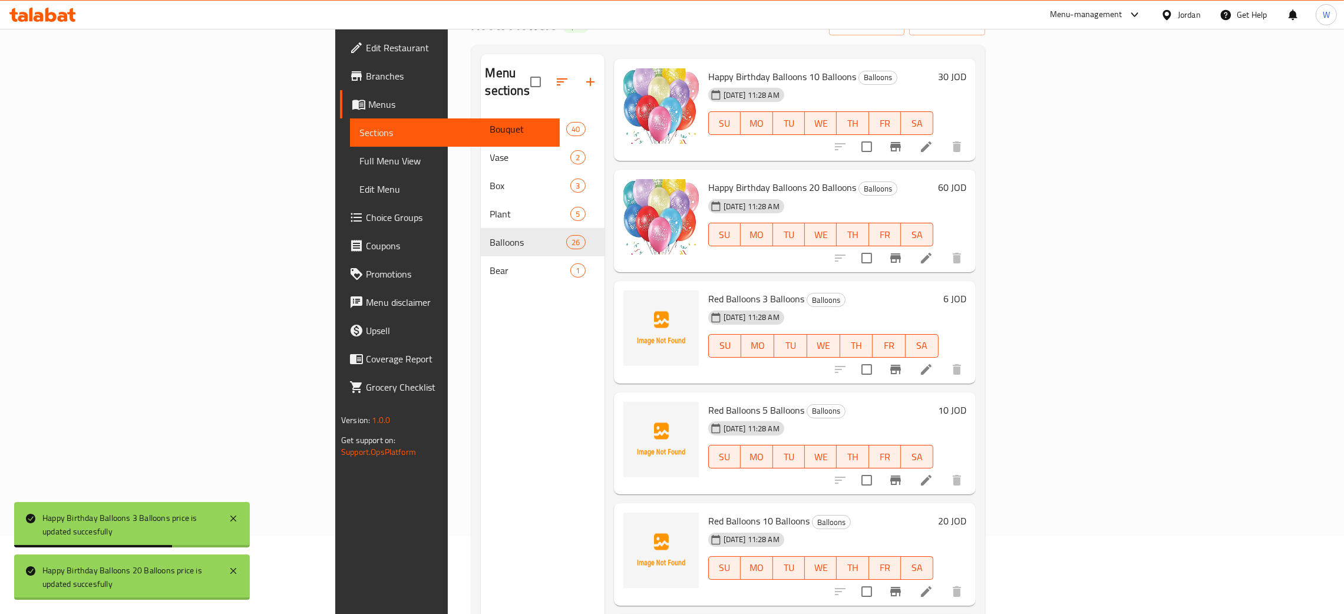
scroll to position [1237, 0]
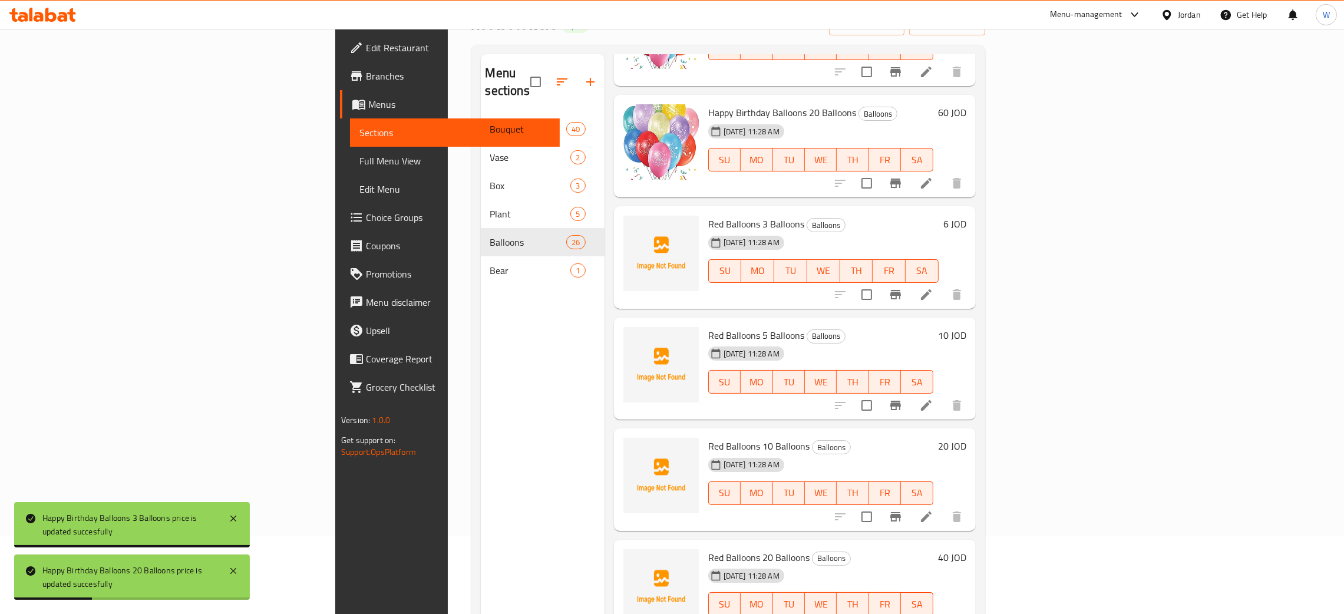
click at [966, 216] on h6 "6 JOD" at bounding box center [954, 224] width 23 height 16
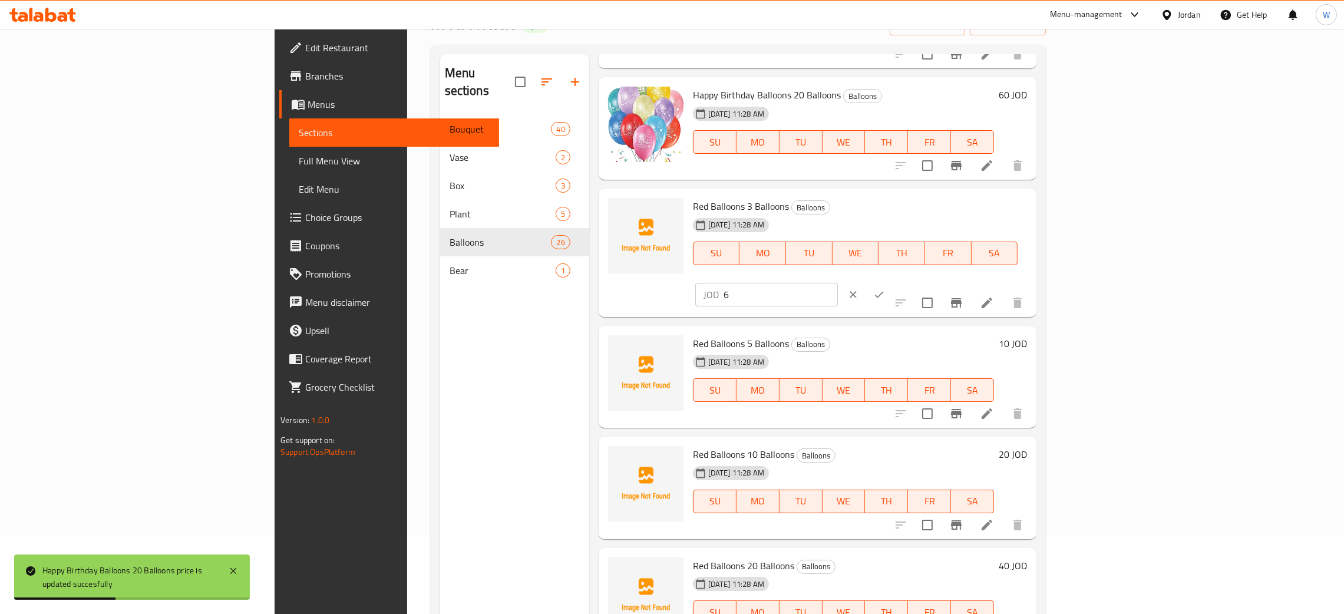
drag, startPoint x: 1137, startPoint y: 219, endPoint x: 1044, endPoint y: 213, distance: 92.6
click at [1031, 214] on div "Red Balloons 3 Balloons Balloons [DATE] 11:28 AM SU MO TU WE TH FR SA JOD 6 ​" at bounding box center [859, 252] width 343 height 119
type input "7"
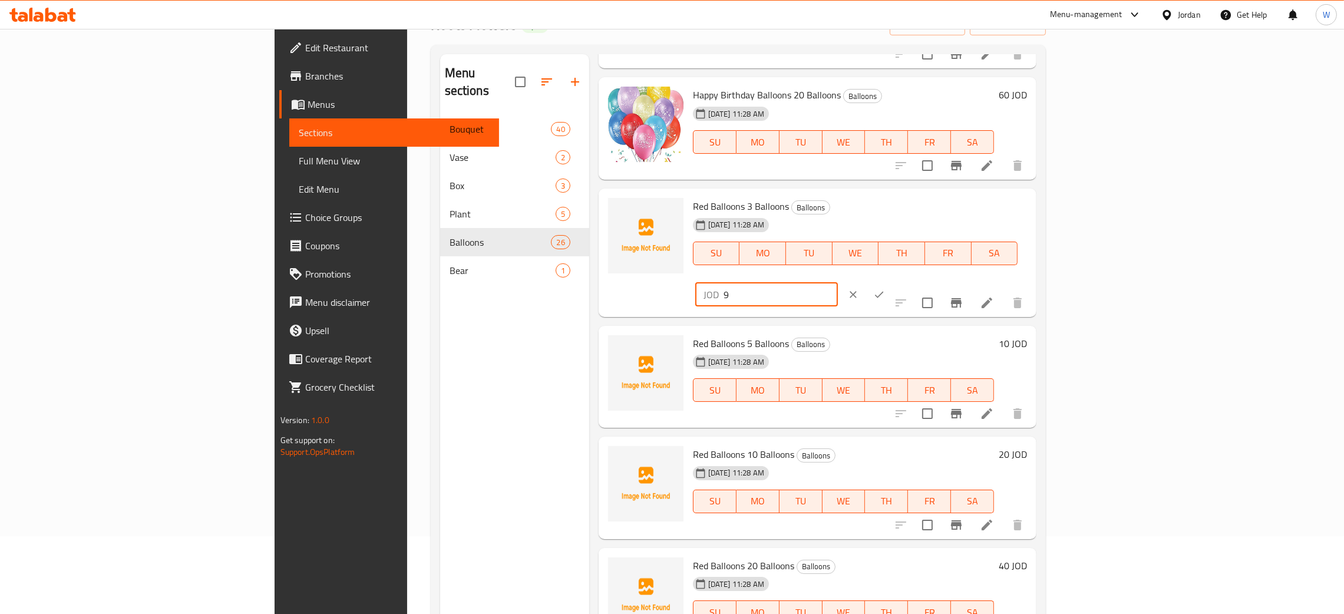
type input "9"
click at [892, 282] on button "ok" at bounding box center [879, 295] width 26 height 26
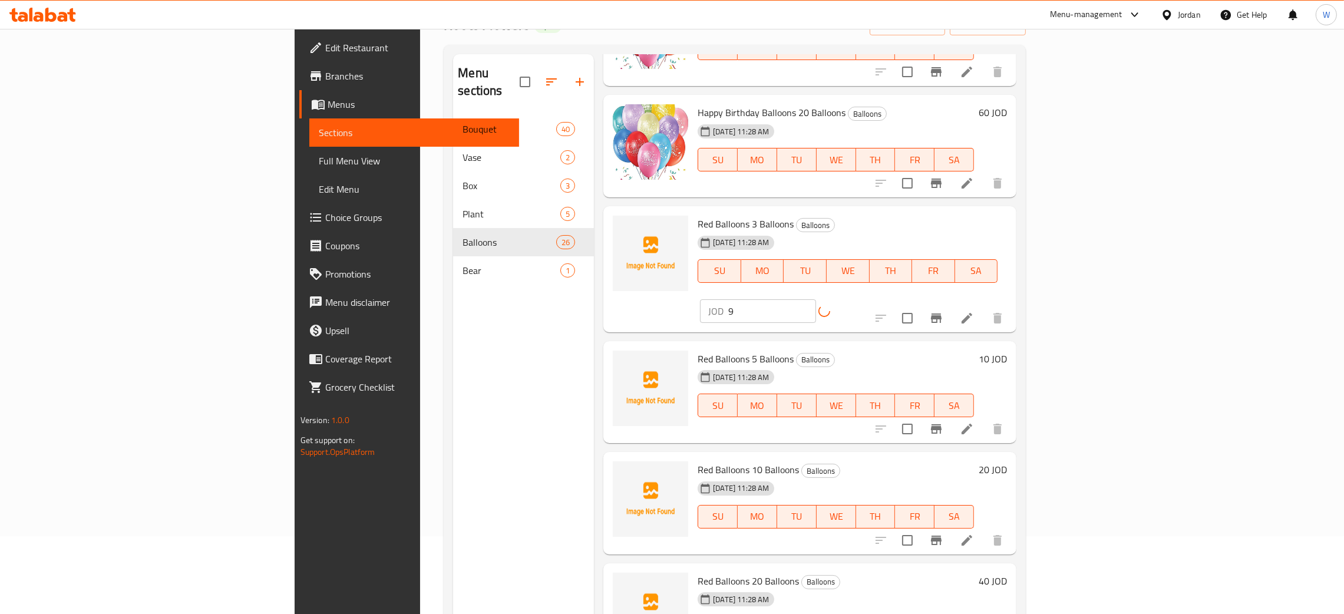
click at [1007, 350] on h6 "10 JOD" at bounding box center [992, 358] width 28 height 16
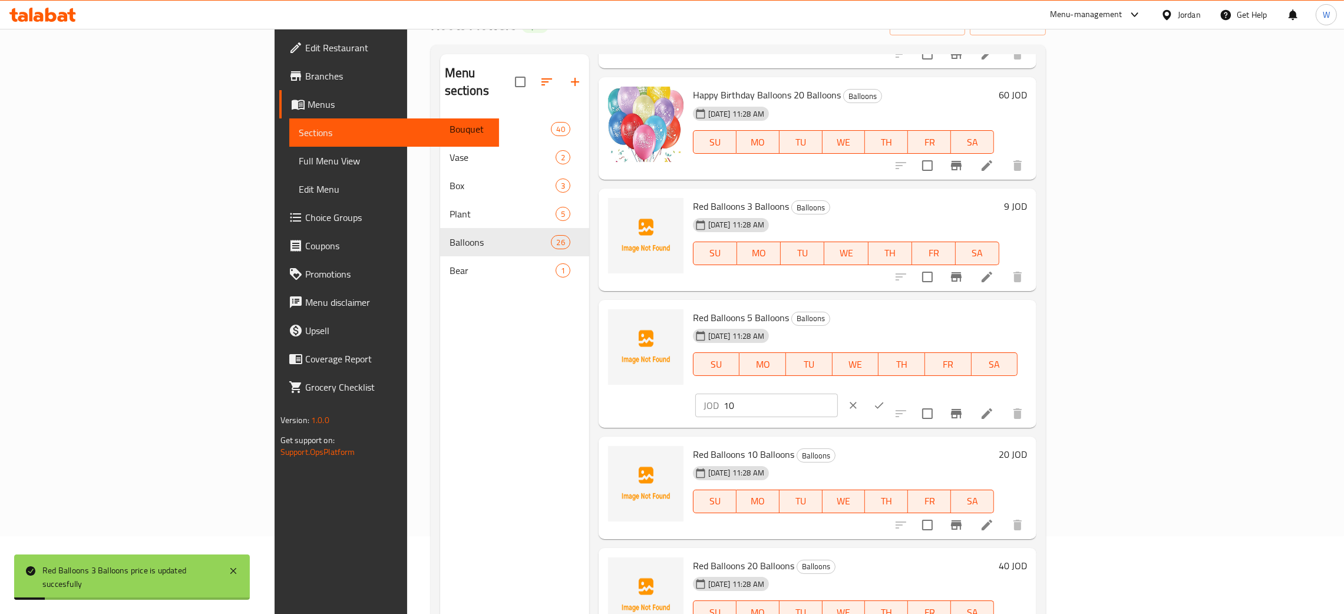
drag, startPoint x: 1137, startPoint y: 313, endPoint x: 955, endPoint y: 309, distance: 182.1
click at [1031, 312] on div "Red Balloons 5 Balloons Balloons [DATE] 11:28 AM SU MO TU WE TH FR SA JOD 10 ​" at bounding box center [859, 364] width 343 height 119
type input "15"
click at [885, 399] on icon "ok" at bounding box center [879, 405] width 12 height 12
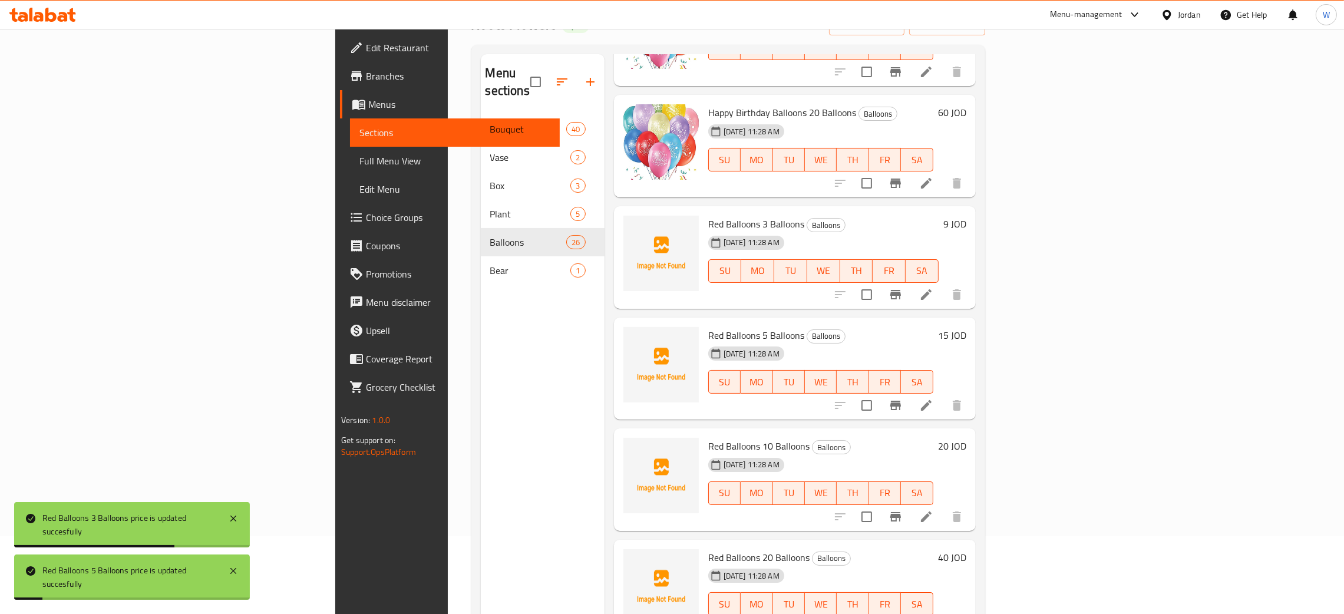
click at [966, 438] on h6 "20 JOD" at bounding box center [952, 446] width 28 height 16
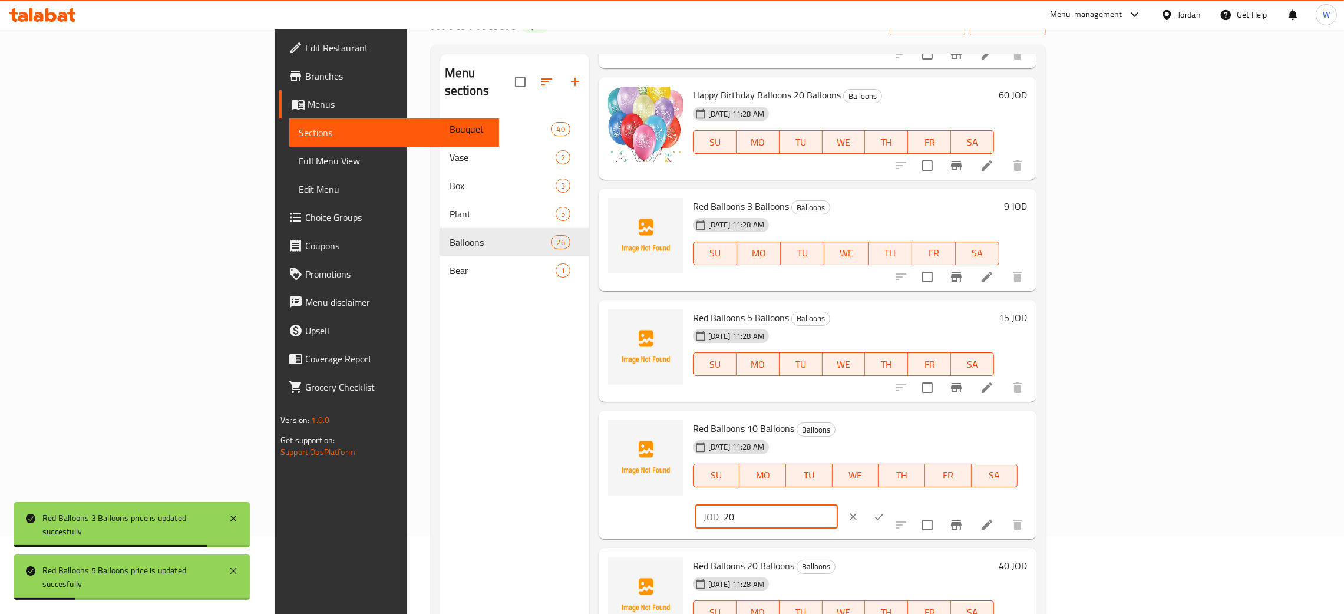
drag, startPoint x: 1086, startPoint y: 422, endPoint x: 1057, endPoint y: 426, distance: 29.1
click at [1031, 426] on div "Red Balloons 10 Balloons Balloons [DATE] 11:28 AM SU MO TU WE TH FR SA JOD 20 ​" at bounding box center [859, 474] width 343 height 119
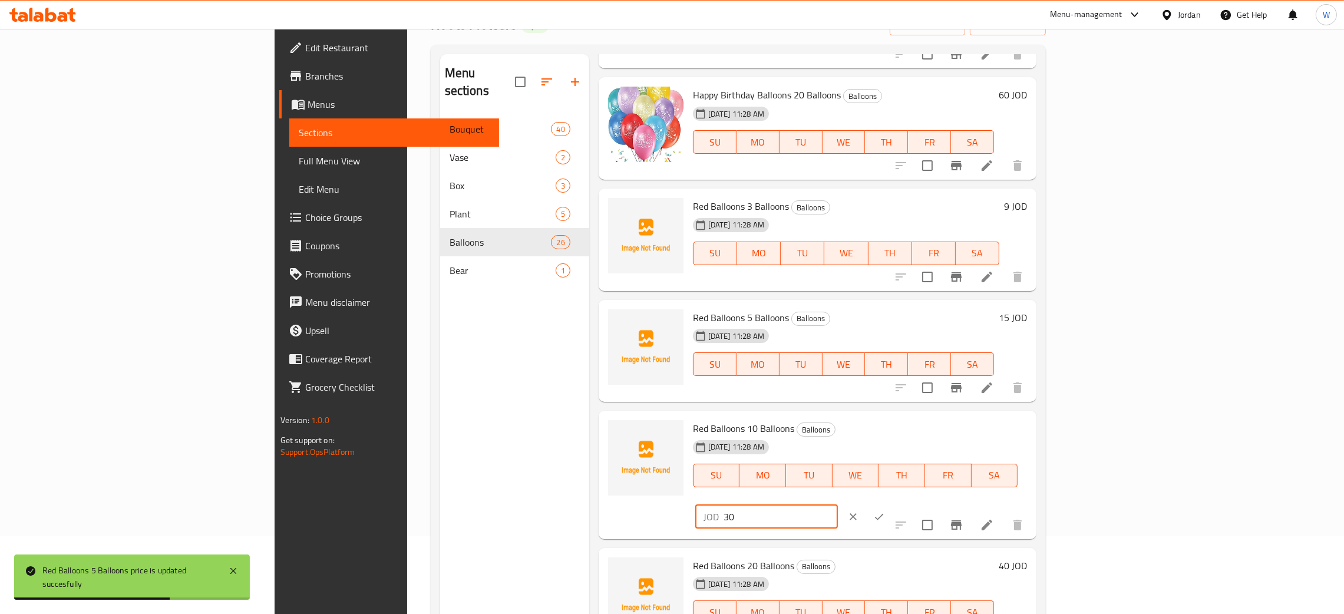
type input "30"
click at [885, 511] on icon "ok" at bounding box center [879, 517] width 12 height 12
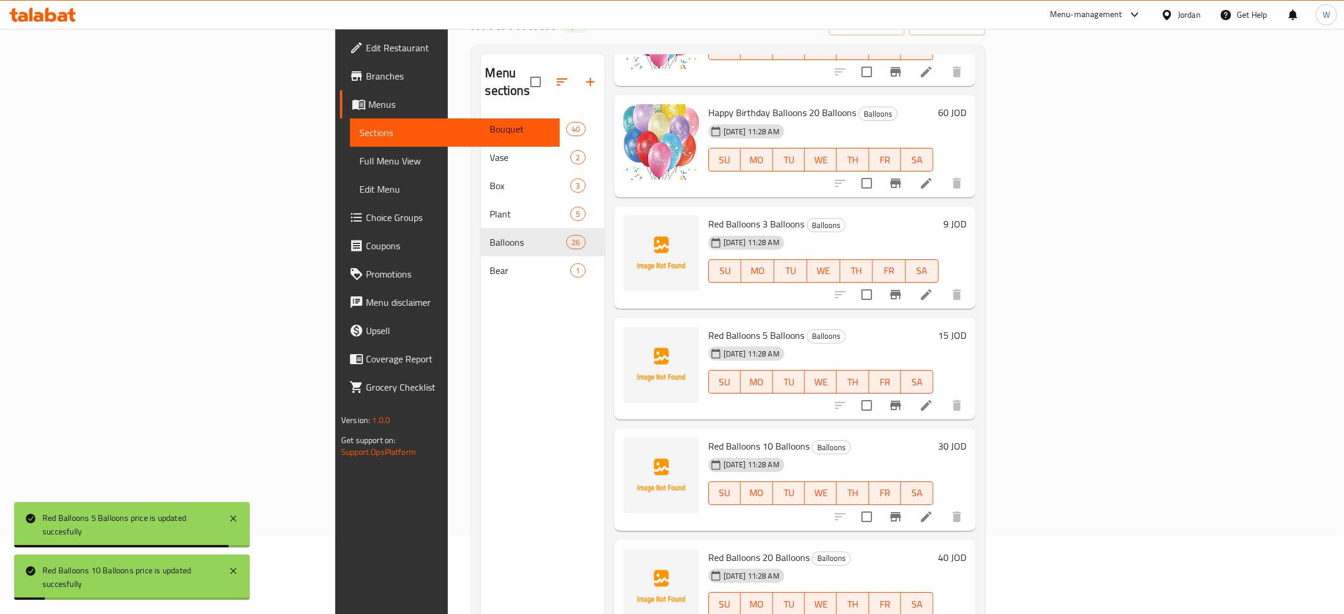
scroll to position [1325, 0]
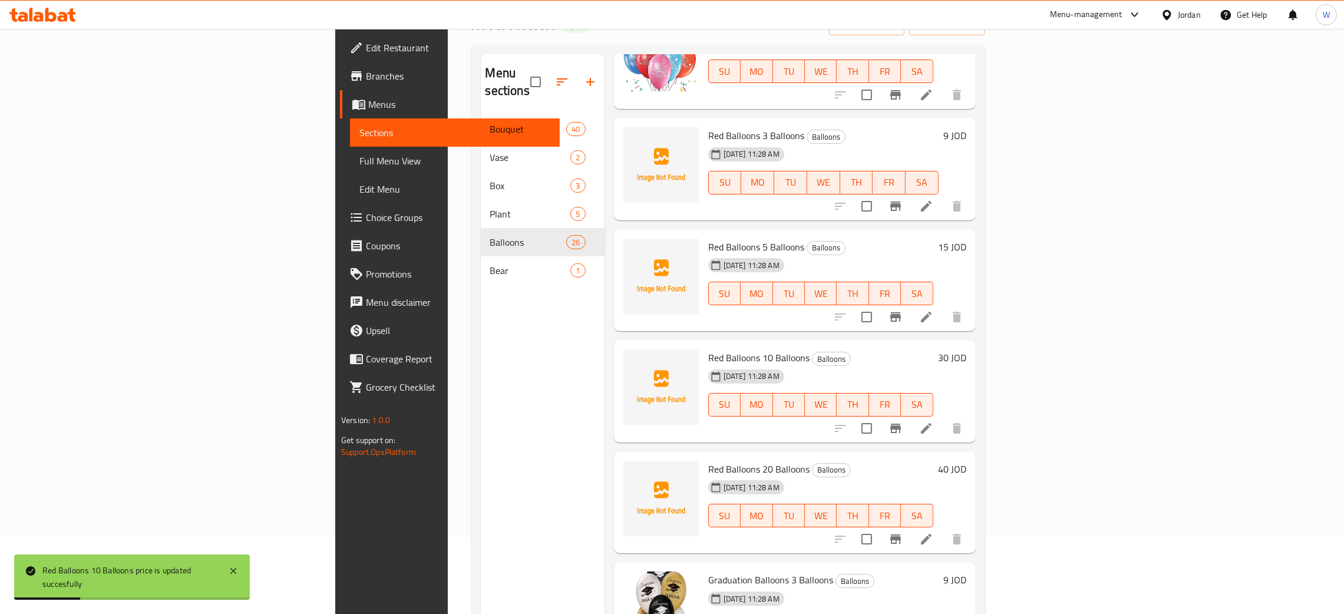
click at [966, 461] on h6 "40 JOD" at bounding box center [952, 469] width 28 height 16
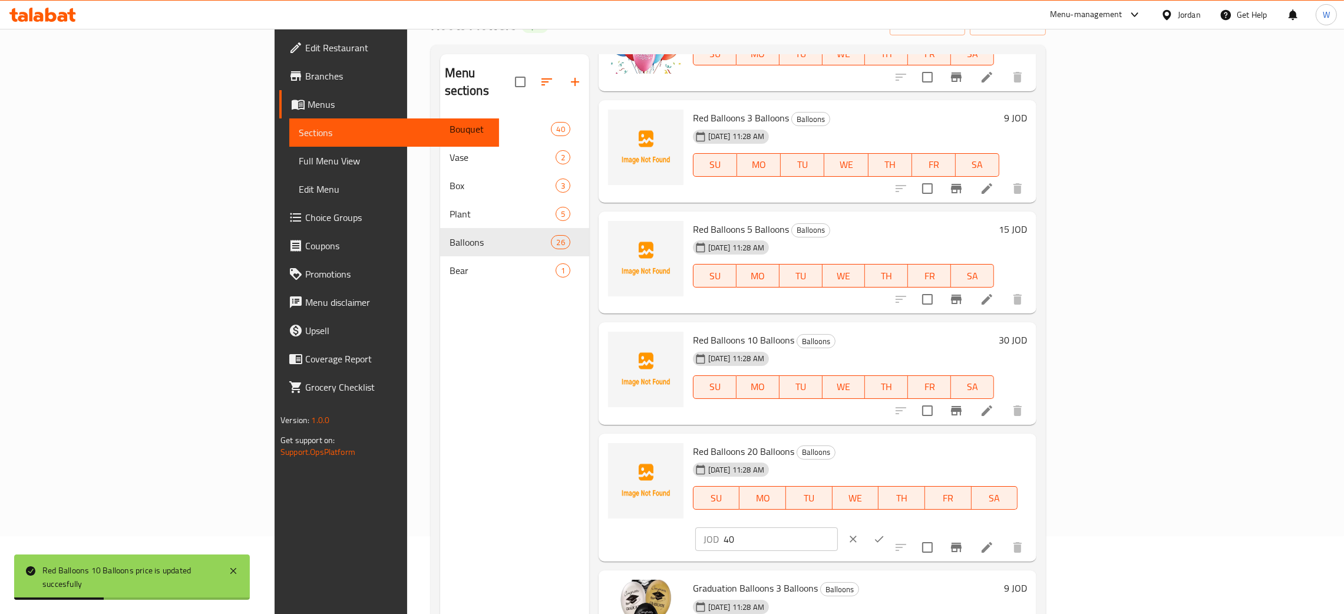
click at [1031, 468] on div "Red Balloons 20 Balloons Balloons [DATE] 11:28 AM SU MO TU WE TH FR SA JOD 40 ​" at bounding box center [859, 497] width 343 height 119
type input "60"
click at [885, 533] on icon "ok" at bounding box center [879, 539] width 12 height 12
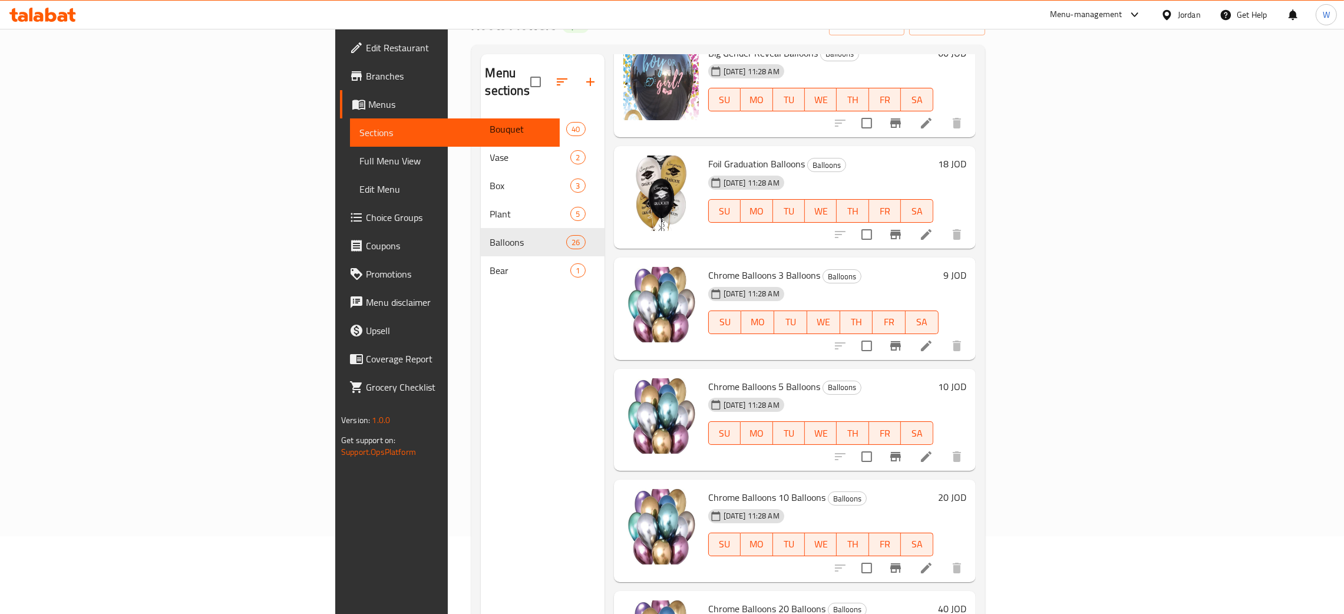
scroll to position [2302, 0]
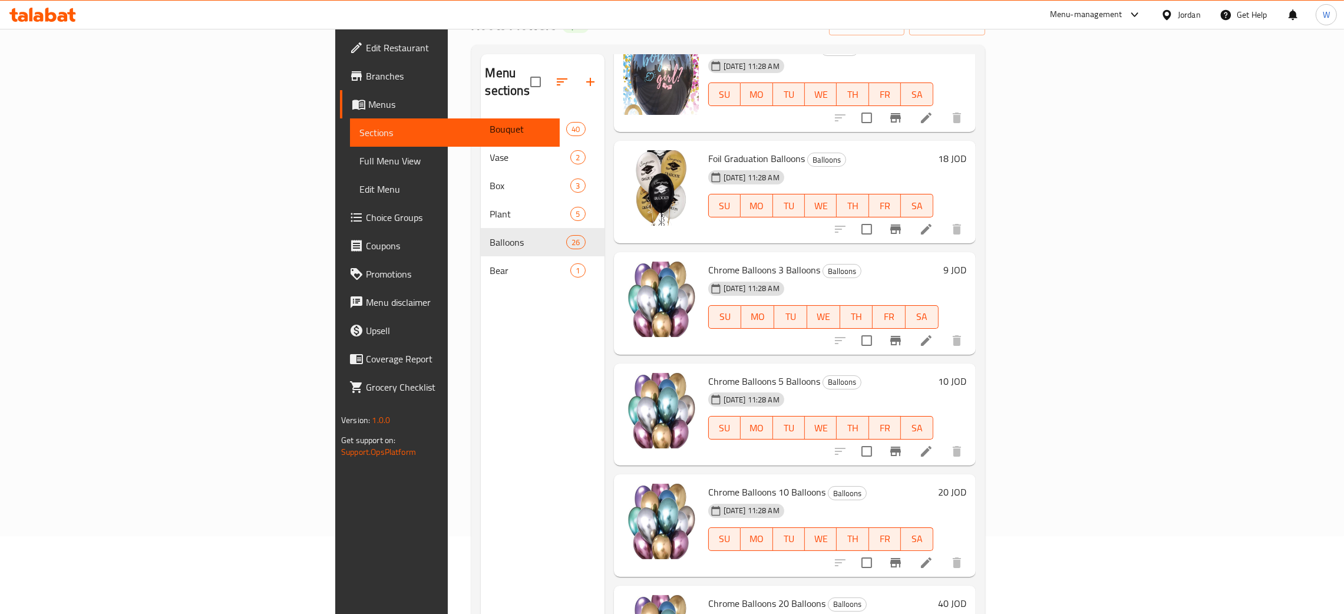
click at [966, 484] on h6 "20 JOD" at bounding box center [952, 492] width 28 height 16
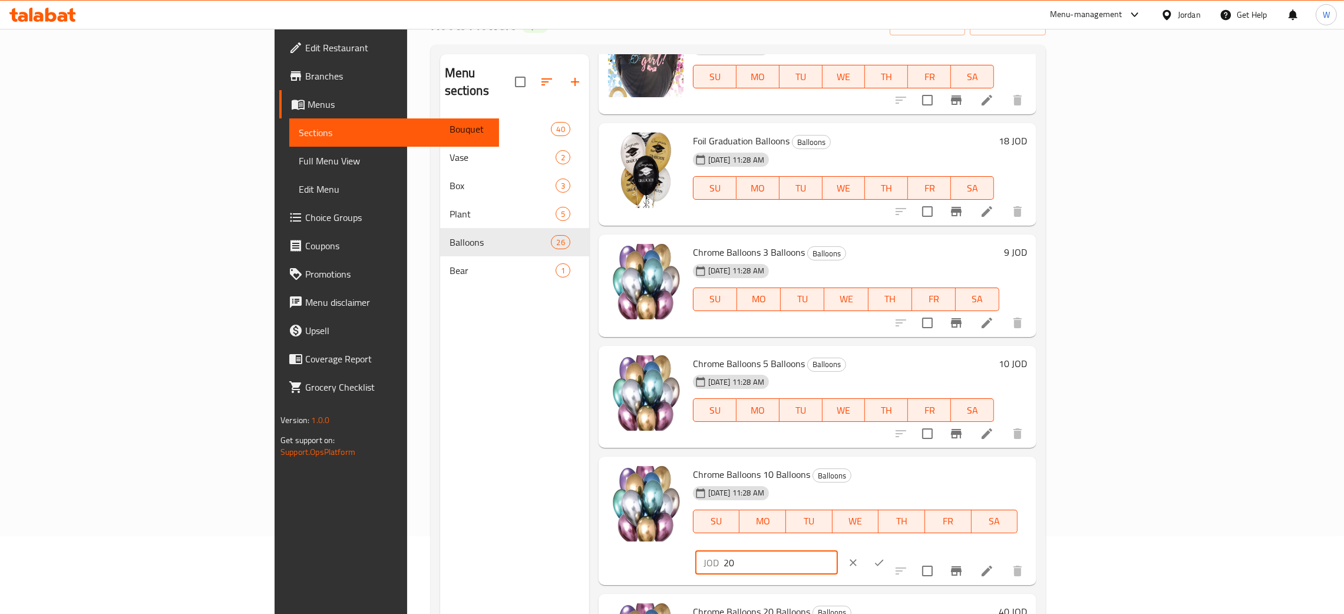
drag, startPoint x: 1062, startPoint y: 474, endPoint x: 929, endPoint y: 485, distance: 133.7
click at [960, 480] on div "Chrome Balloons 10 Balloons Balloons [DATE] 11:28 AM SU MO TU WE TH FR SA JOD 2…" at bounding box center [859, 520] width 343 height 119
type input "30"
click at [892, 550] on button "ok" at bounding box center [879, 563] width 26 height 26
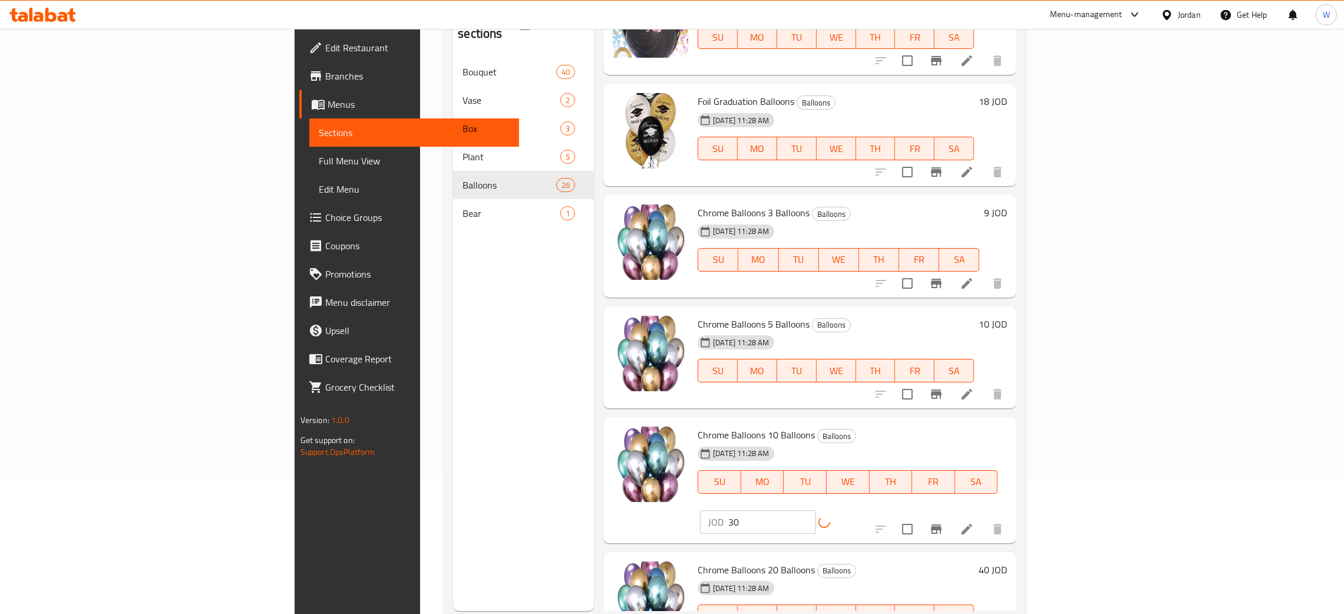
scroll to position [166, 0]
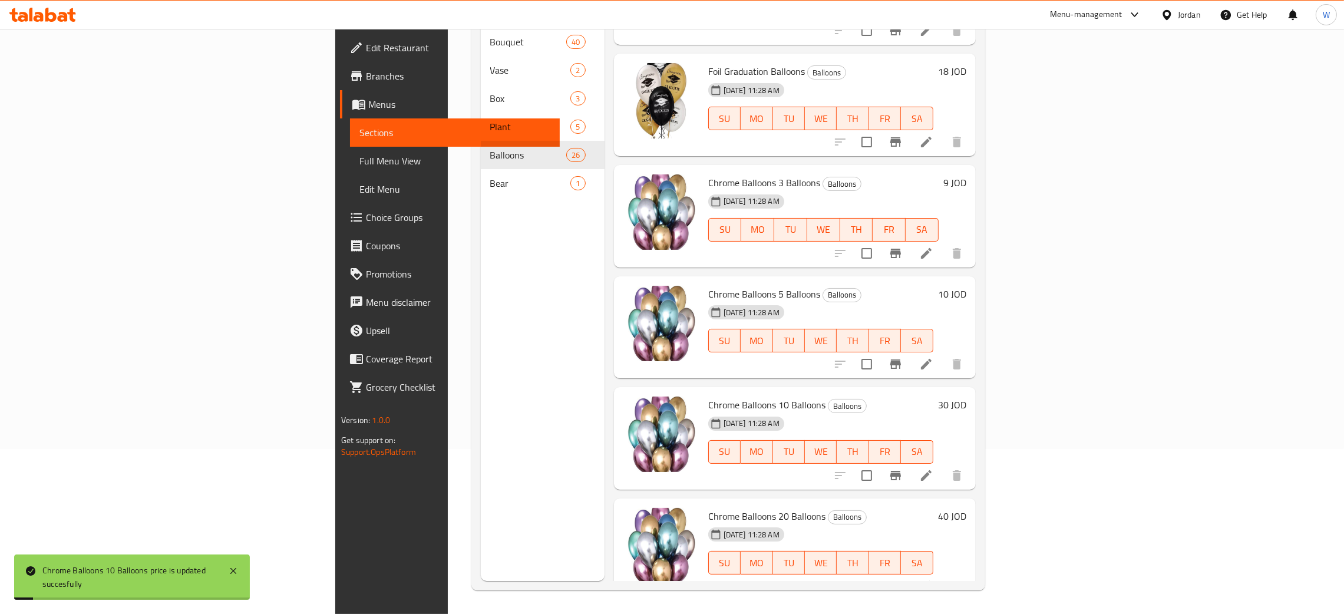
click at [966, 508] on h6 "40 JOD" at bounding box center [952, 516] width 28 height 16
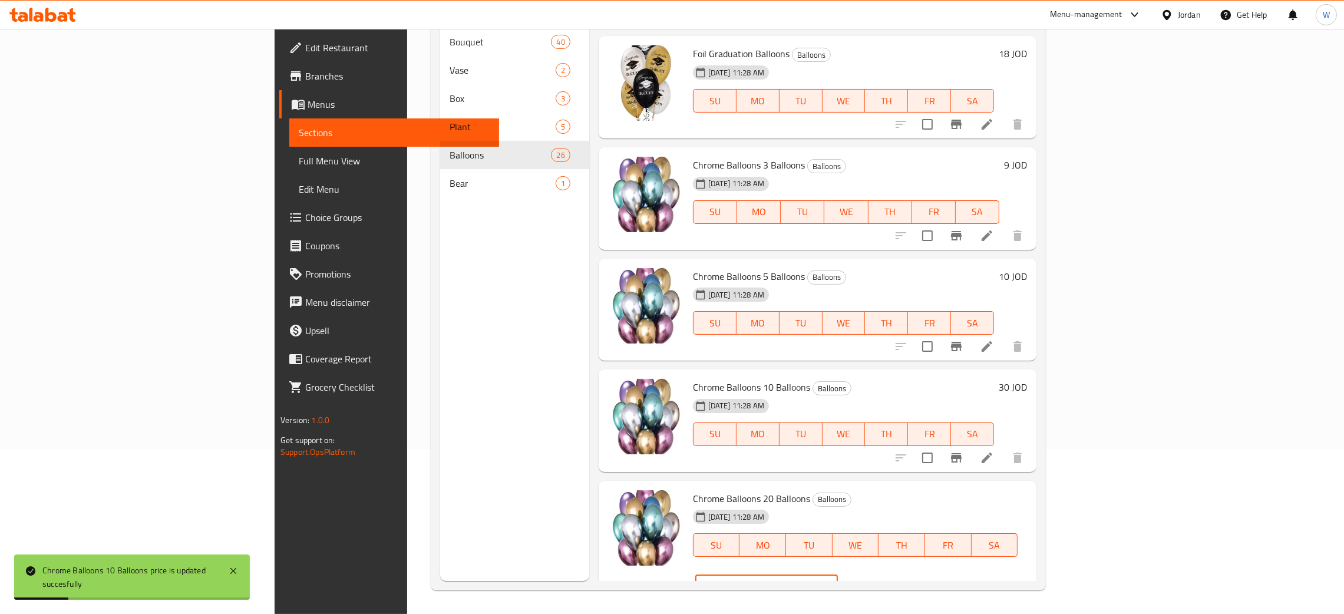
drag, startPoint x: 1102, startPoint y: 492, endPoint x: 1066, endPoint y: 498, distance: 36.4
click at [1031, 498] on div "Chrome Balloons 20 Balloons Balloons [DATE] 11:28 AM SU MO TU WE TH FR SA JOD 4…" at bounding box center [859, 544] width 343 height 119
type input "60"
click at [885, 580] on icon "ok" at bounding box center [879, 586] width 12 height 12
